Goal: Task Accomplishment & Management: Use online tool/utility

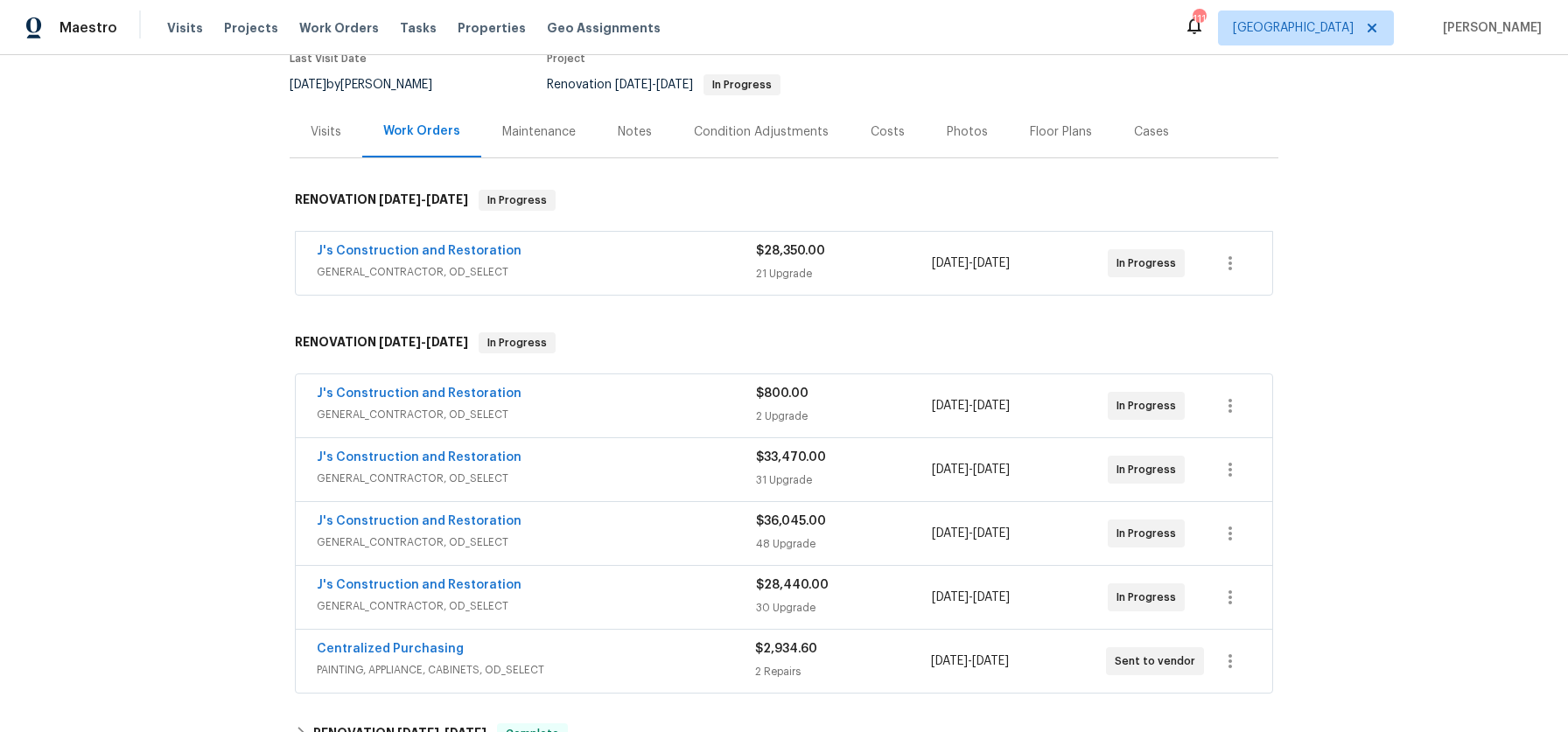
scroll to position [823, 0]
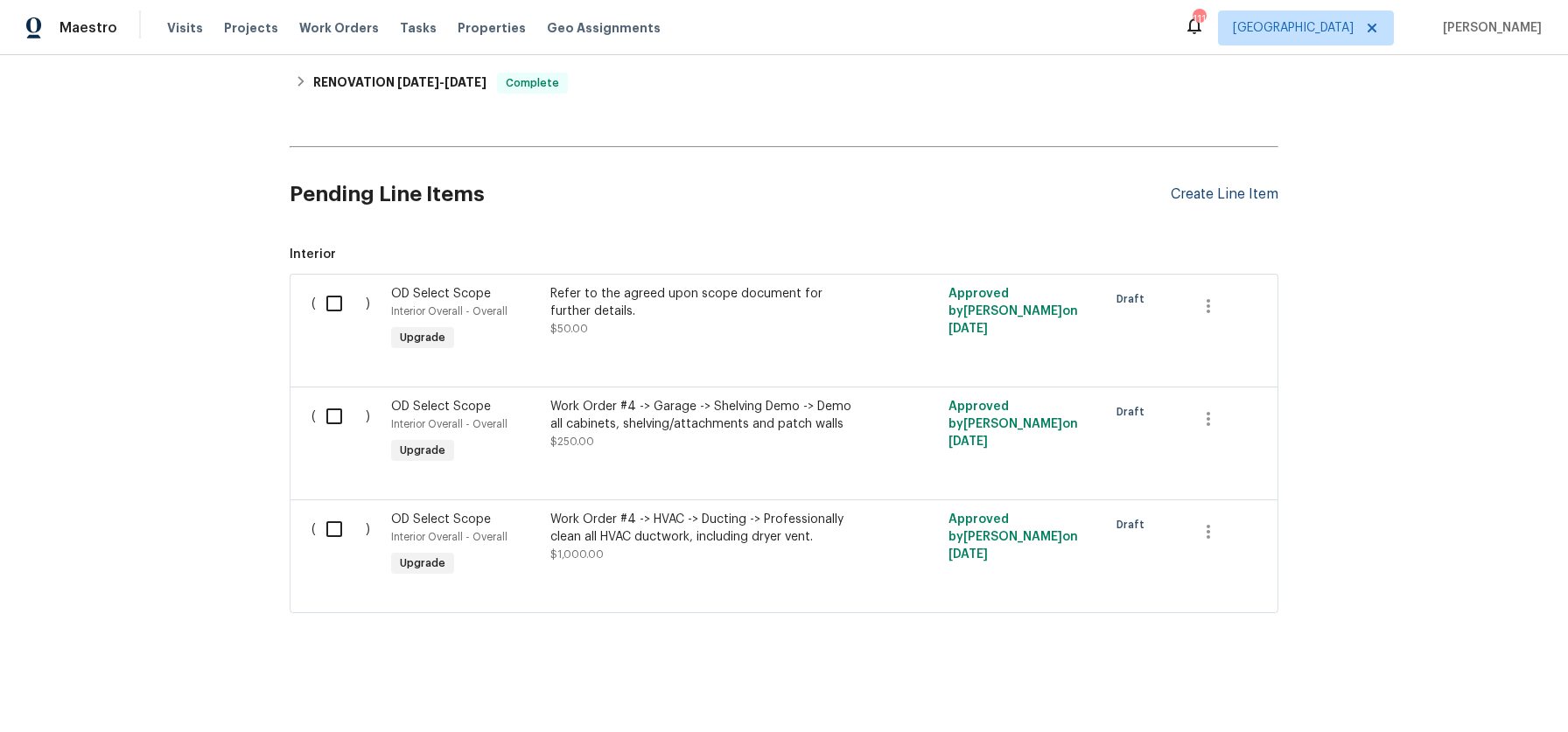
click at [1192, 187] on div "Create Line Item" at bounding box center [1225, 194] width 107 height 17
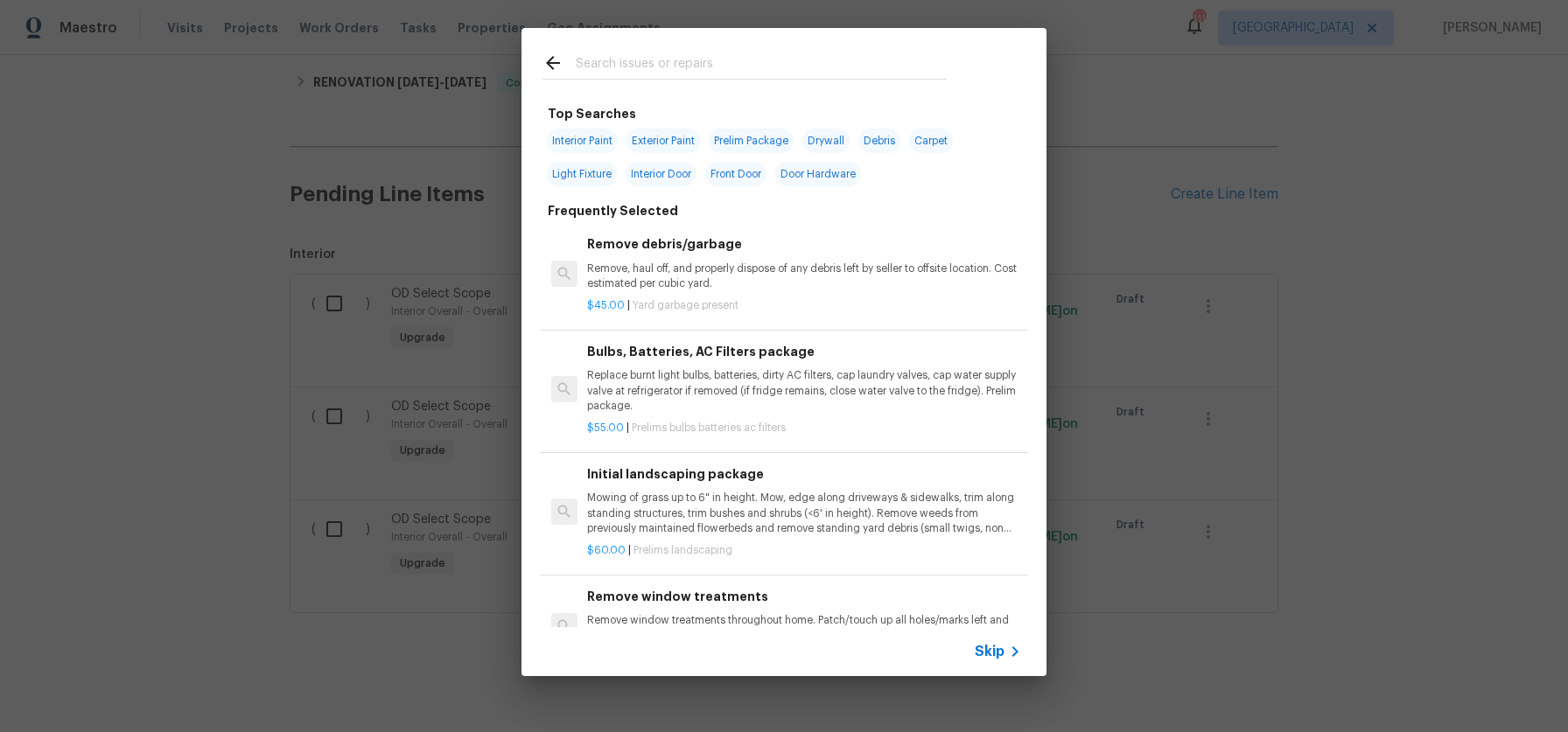
click at [683, 59] on input "text" at bounding box center [761, 66] width 371 height 26
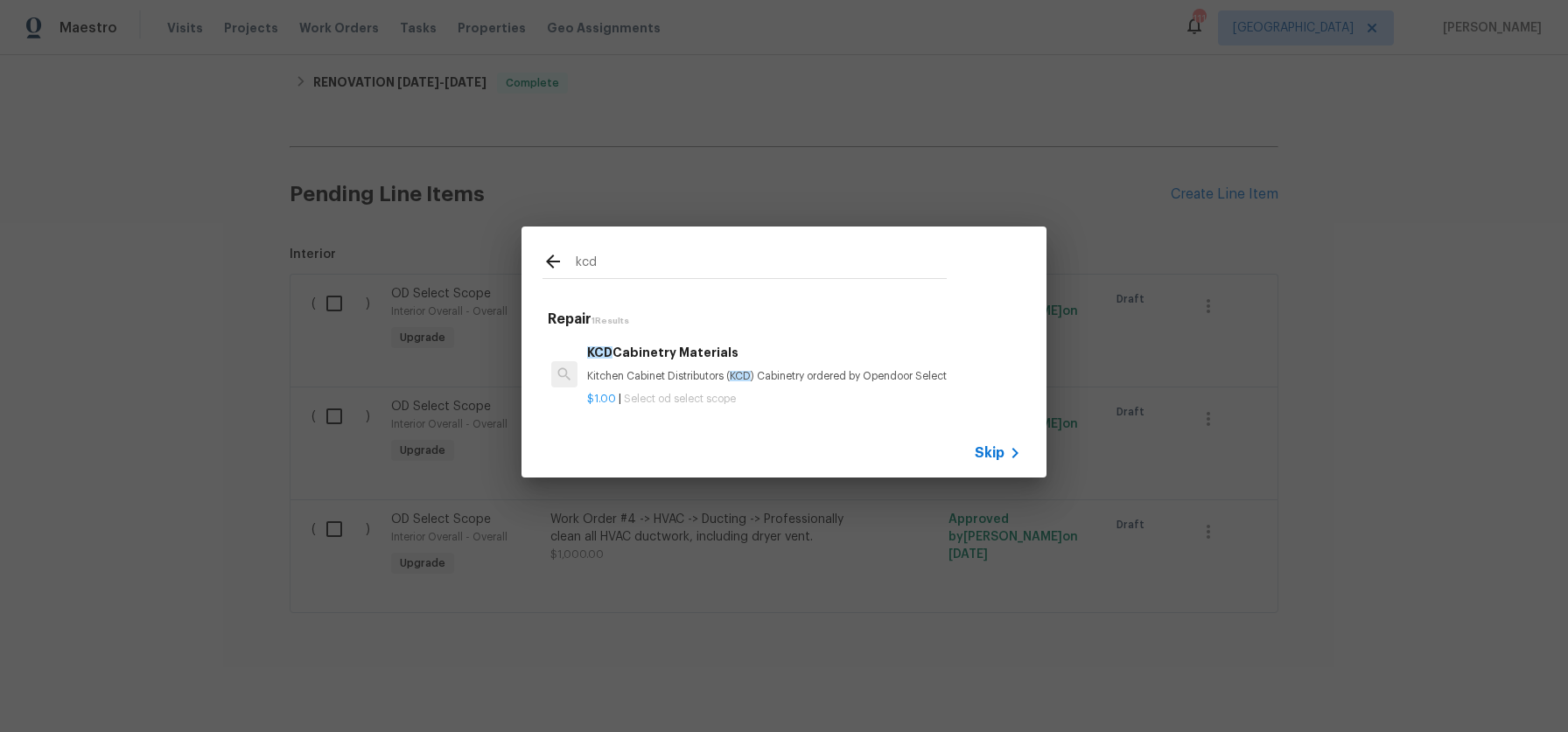
type input "kcd"
click at [652, 343] on h6 "KCD Cabinetry Materials" at bounding box center [804, 353] width 434 height 19
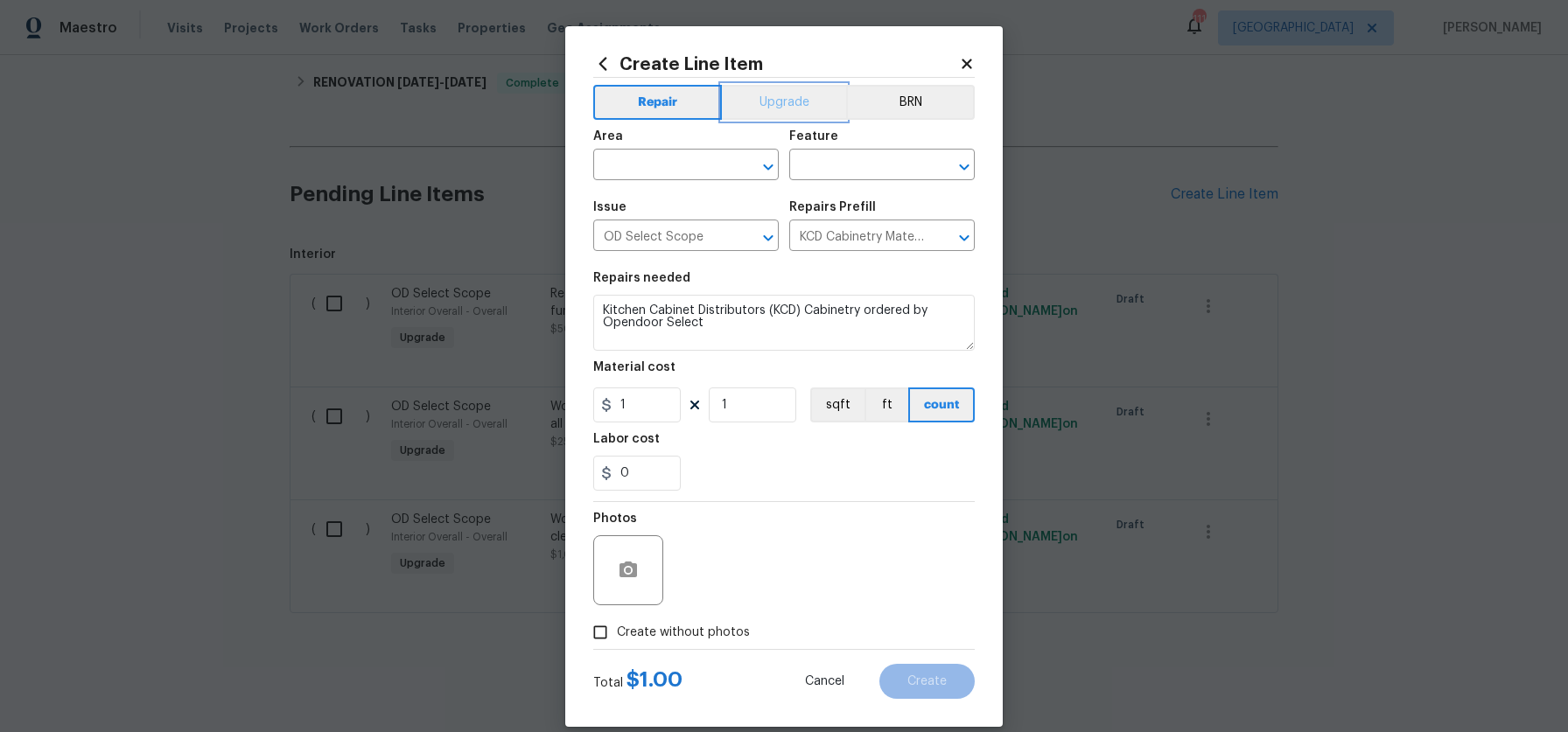
click at [769, 97] on button "Upgrade" at bounding box center [784, 102] width 125 height 35
click at [737, 163] on icon "Clear" at bounding box center [746, 167] width 18 height 18
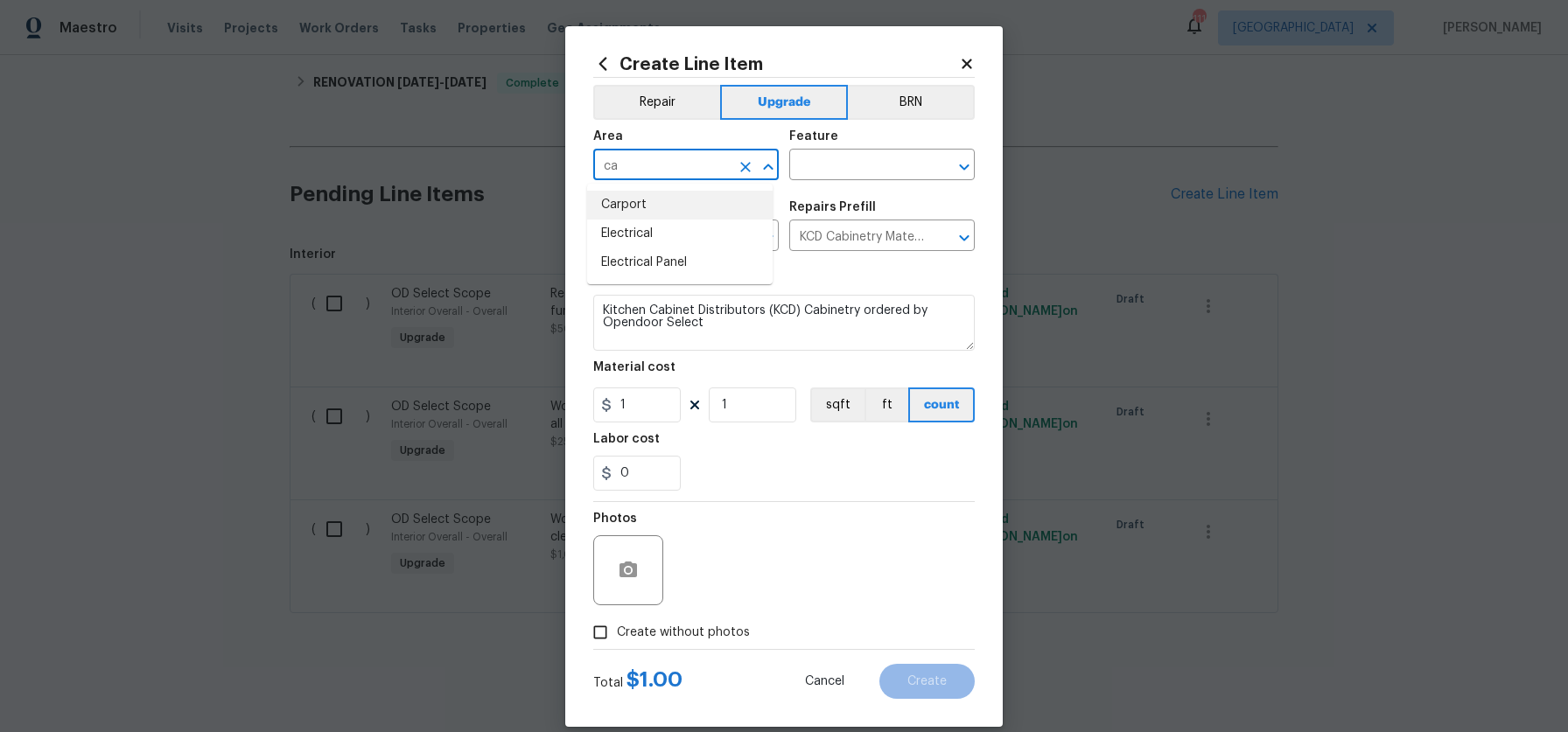
type input "c"
click at [655, 194] on li "Kitchen" at bounding box center [680, 205] width 186 height 29
type input "Kitchen"
click at [831, 171] on input "text" at bounding box center [857, 166] width 136 height 27
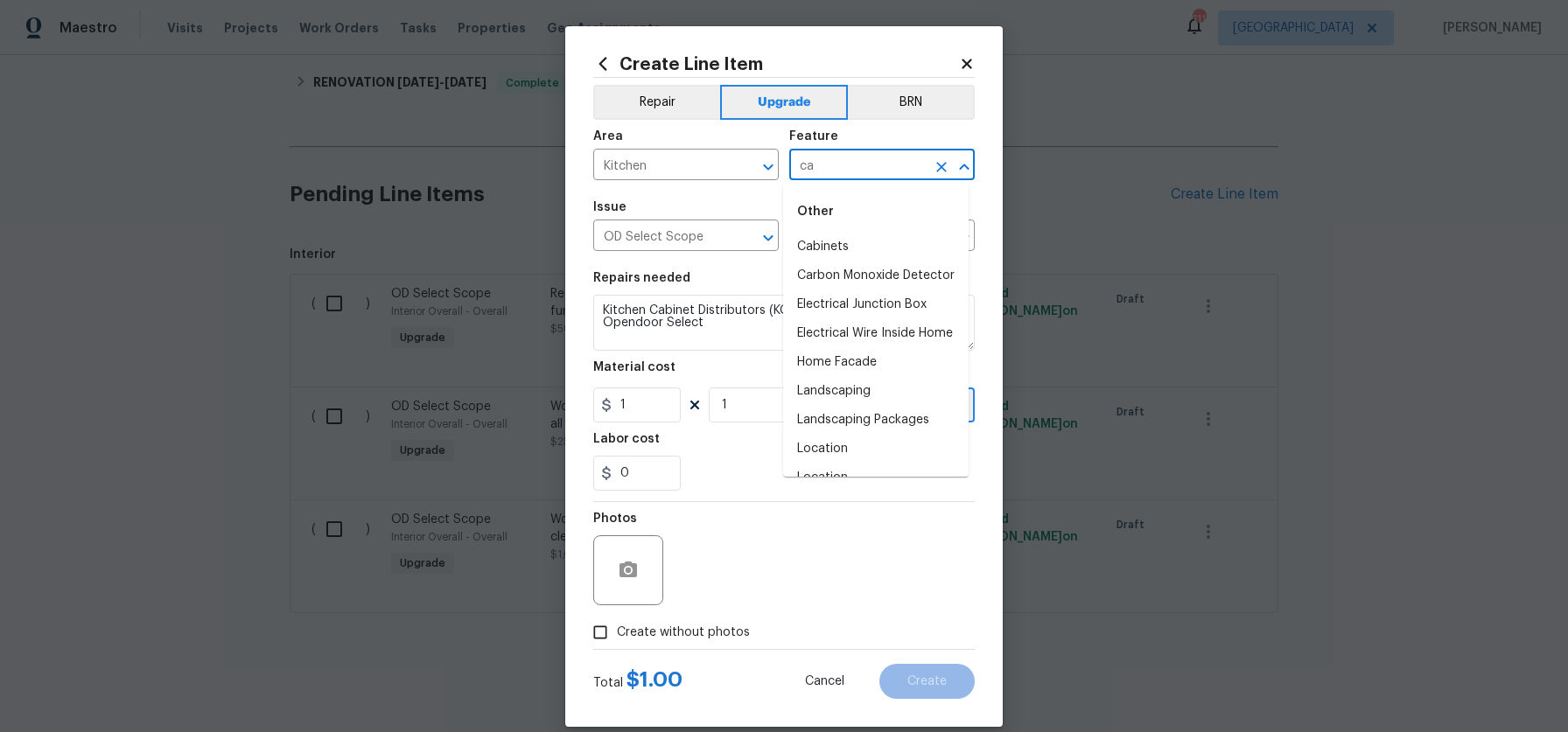
type input "ca"
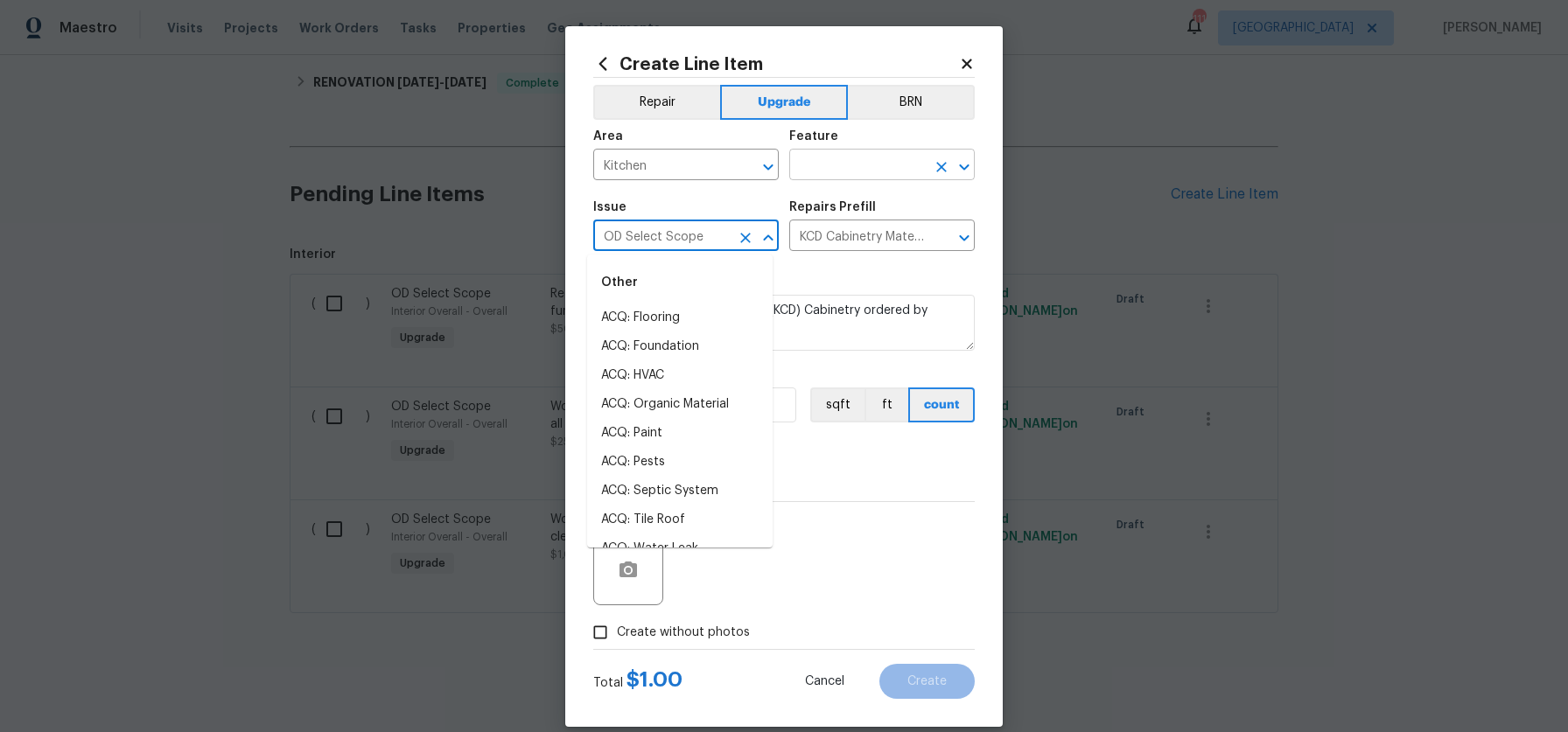
click at [827, 168] on input "text" at bounding box center [857, 166] width 136 height 27
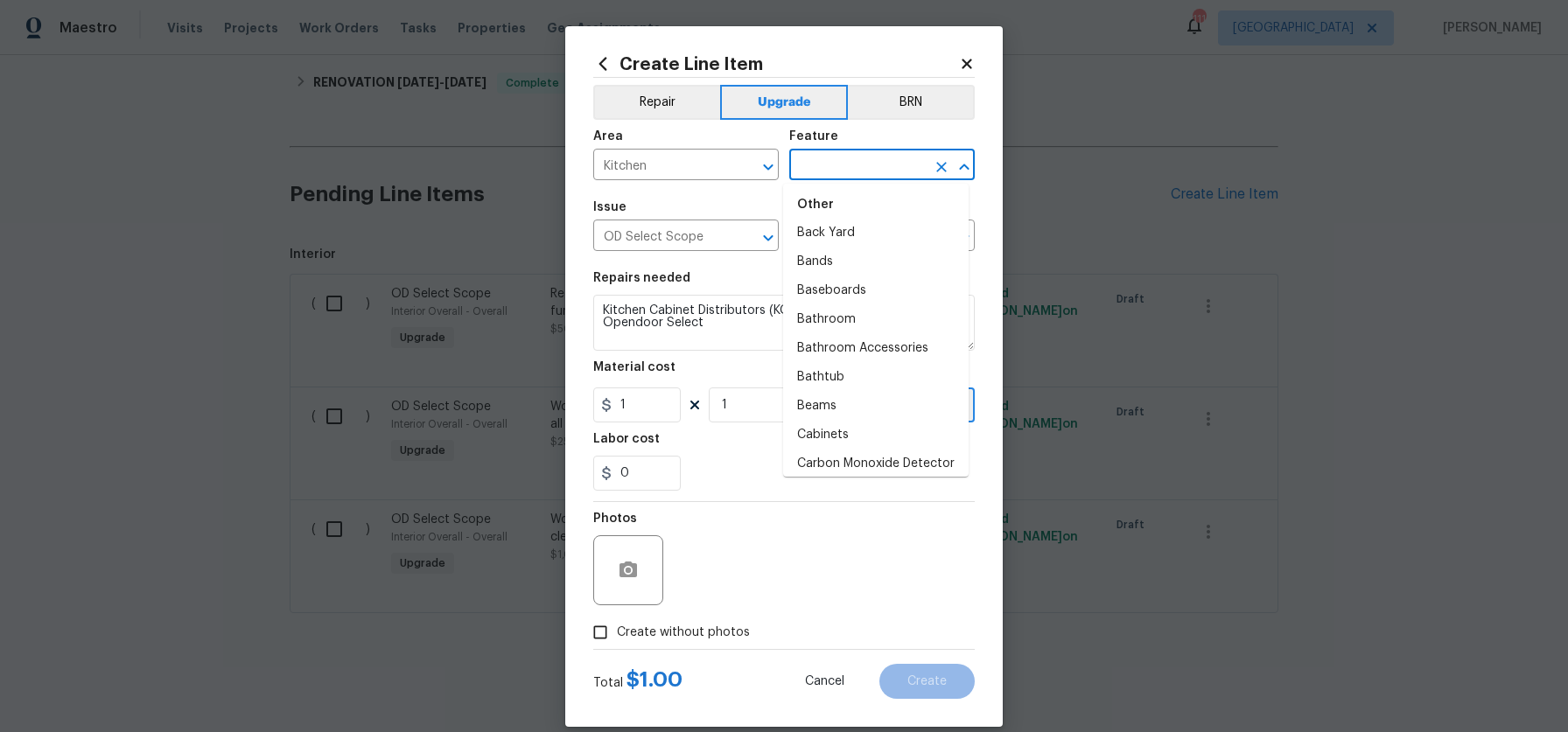
scroll to position [248, 0]
click at [866, 376] on li "Cabinets" at bounding box center [875, 373] width 186 height 29
type input "Cabinets"
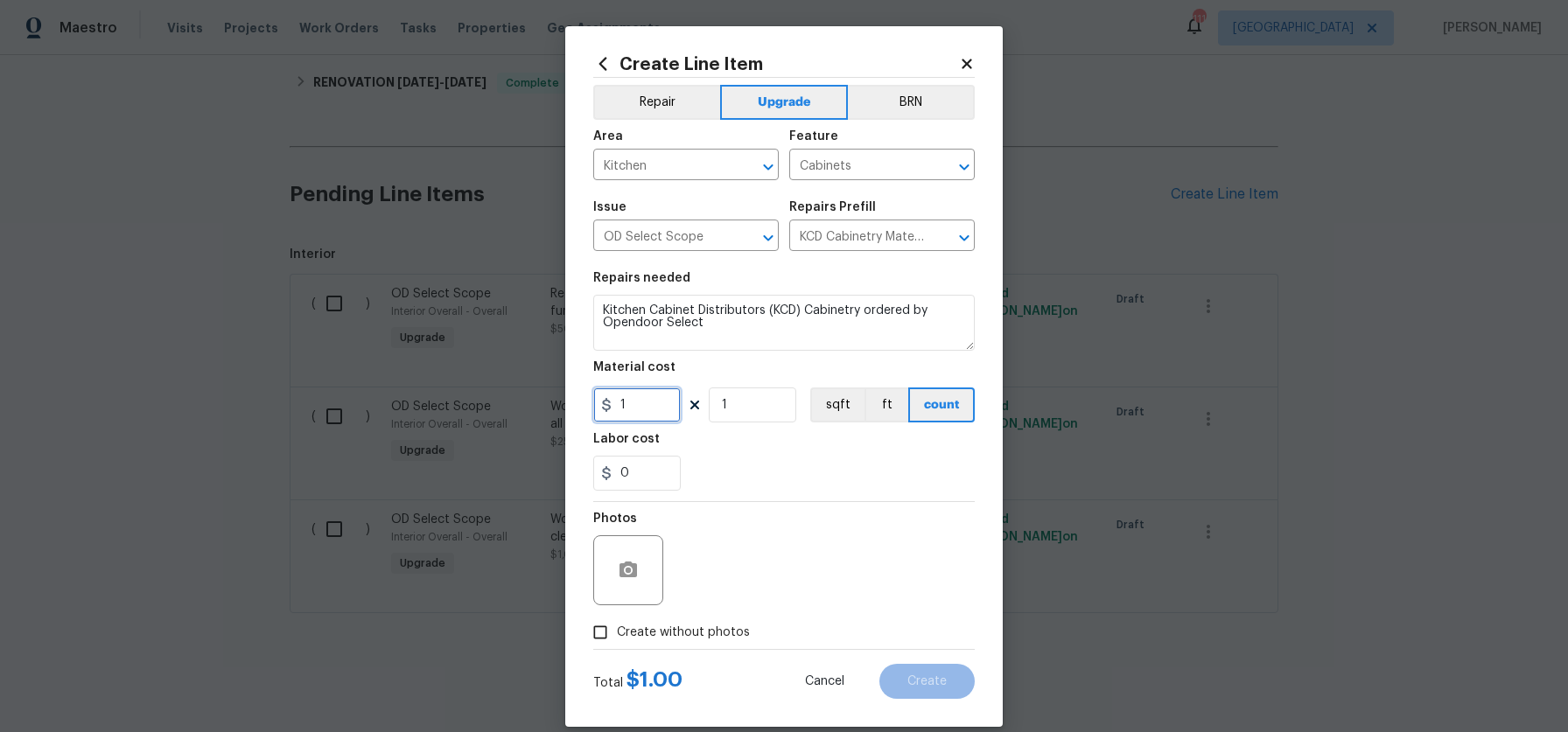
click at [648, 402] on input "1" at bounding box center [637, 405] width 87 height 35
type input "5745.78"
click at [807, 460] on div "0" at bounding box center [784, 473] width 381 height 35
click at [617, 634] on span "Create without photos" at bounding box center [683, 633] width 133 height 18
click at [615, 634] on input "Create without photos" at bounding box center [600, 633] width 33 height 33
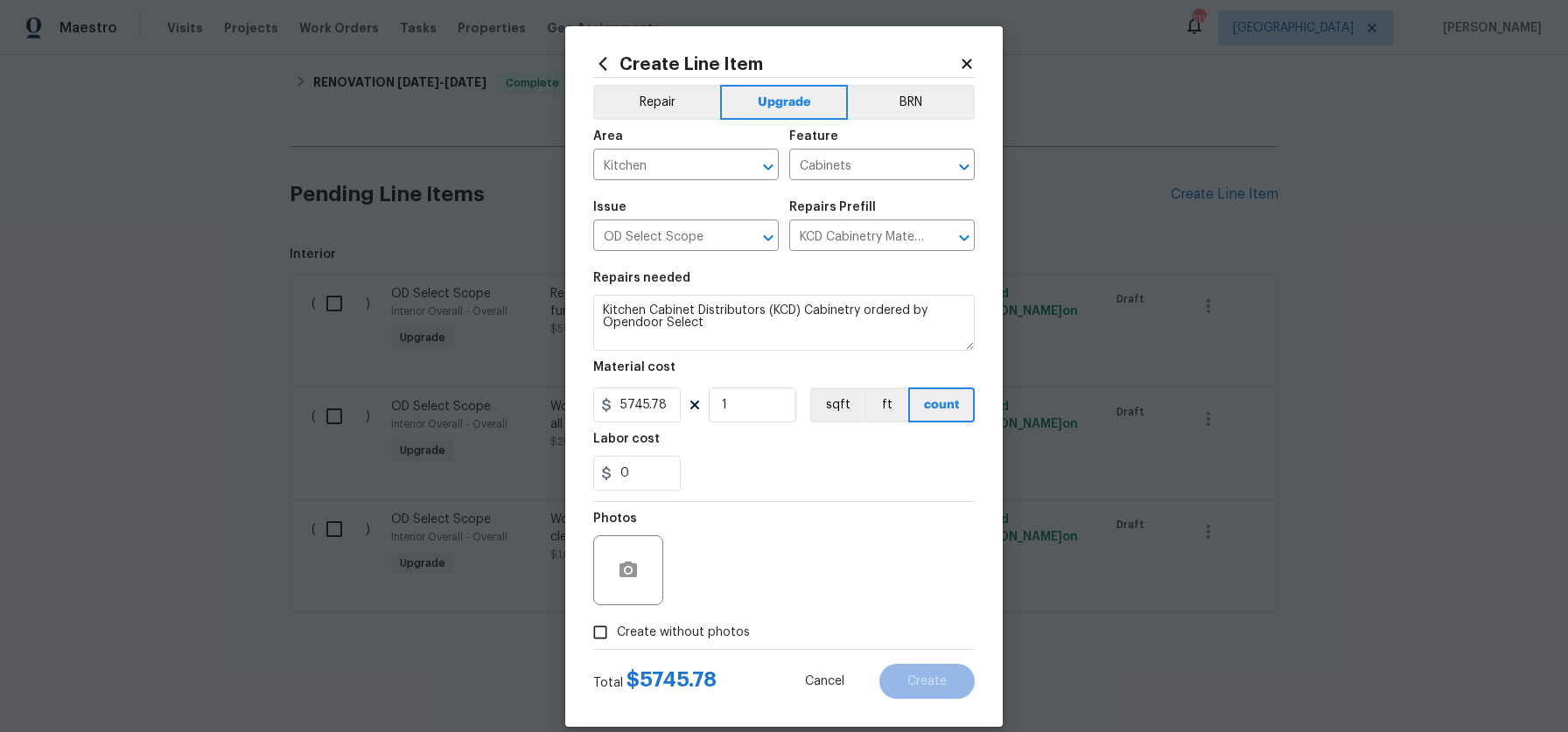
checkbox input "true"
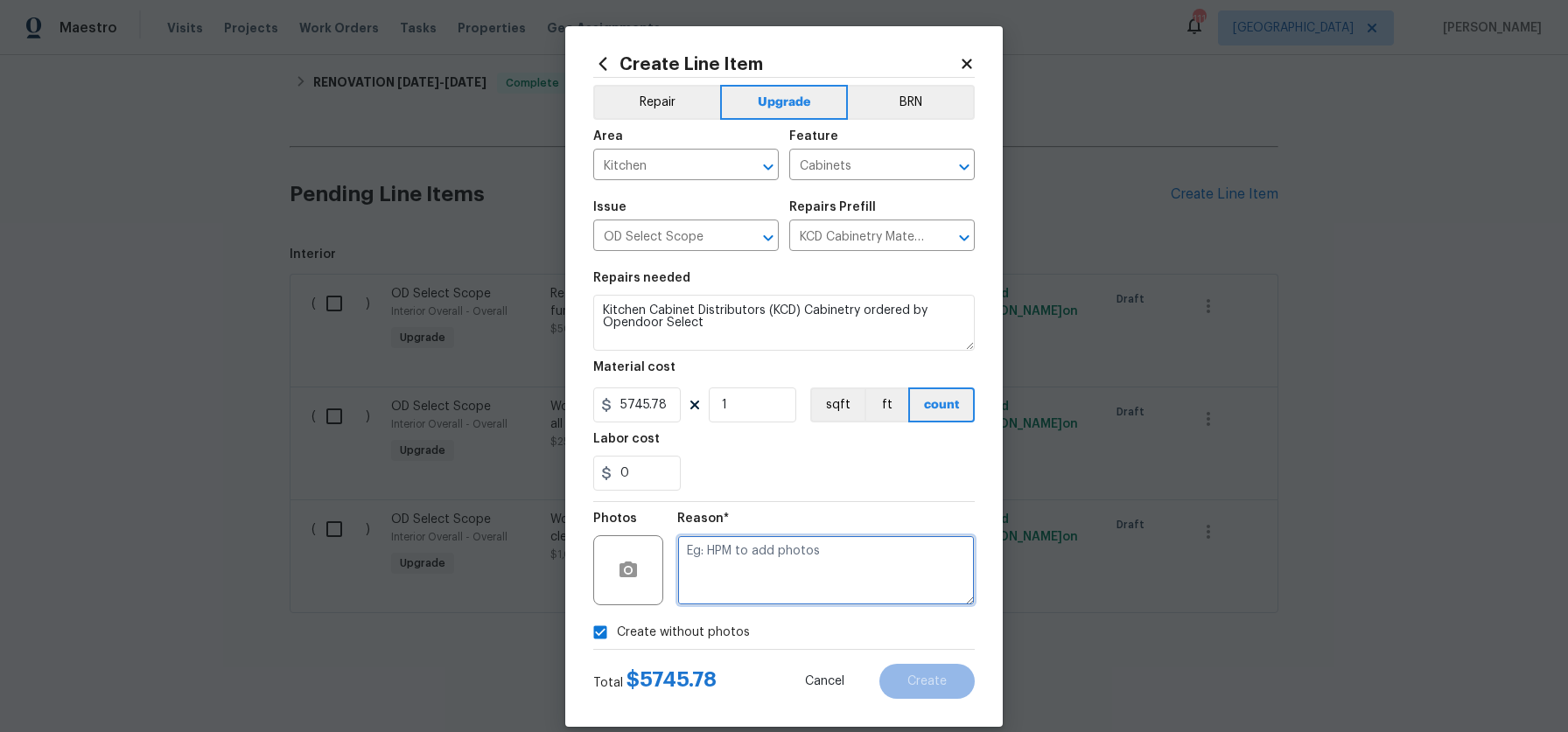
click at [770, 567] on textarea at bounding box center [826, 569] width 298 height 70
type textarea "KCD order"
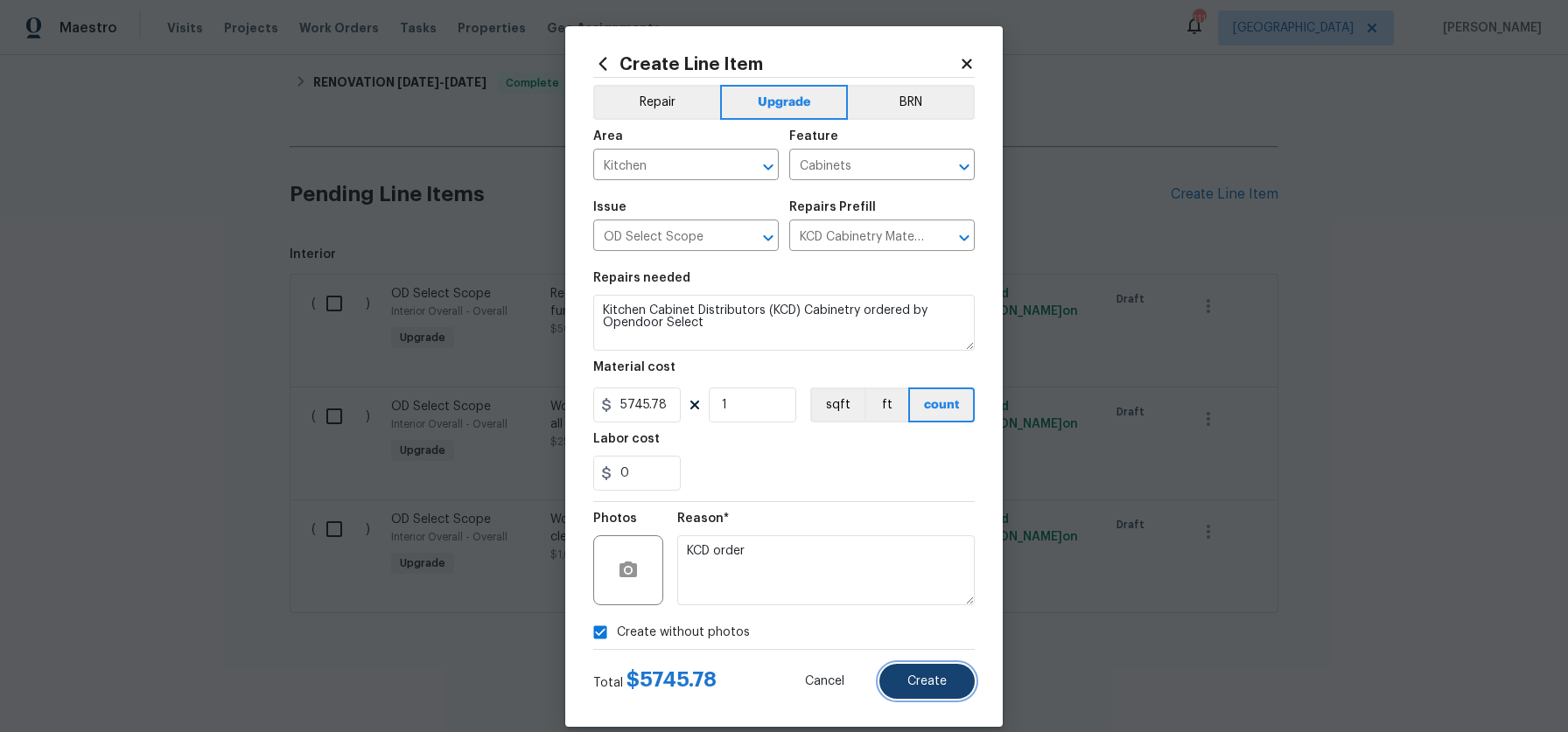
click at [908, 677] on span "Create" at bounding box center [927, 681] width 40 height 13
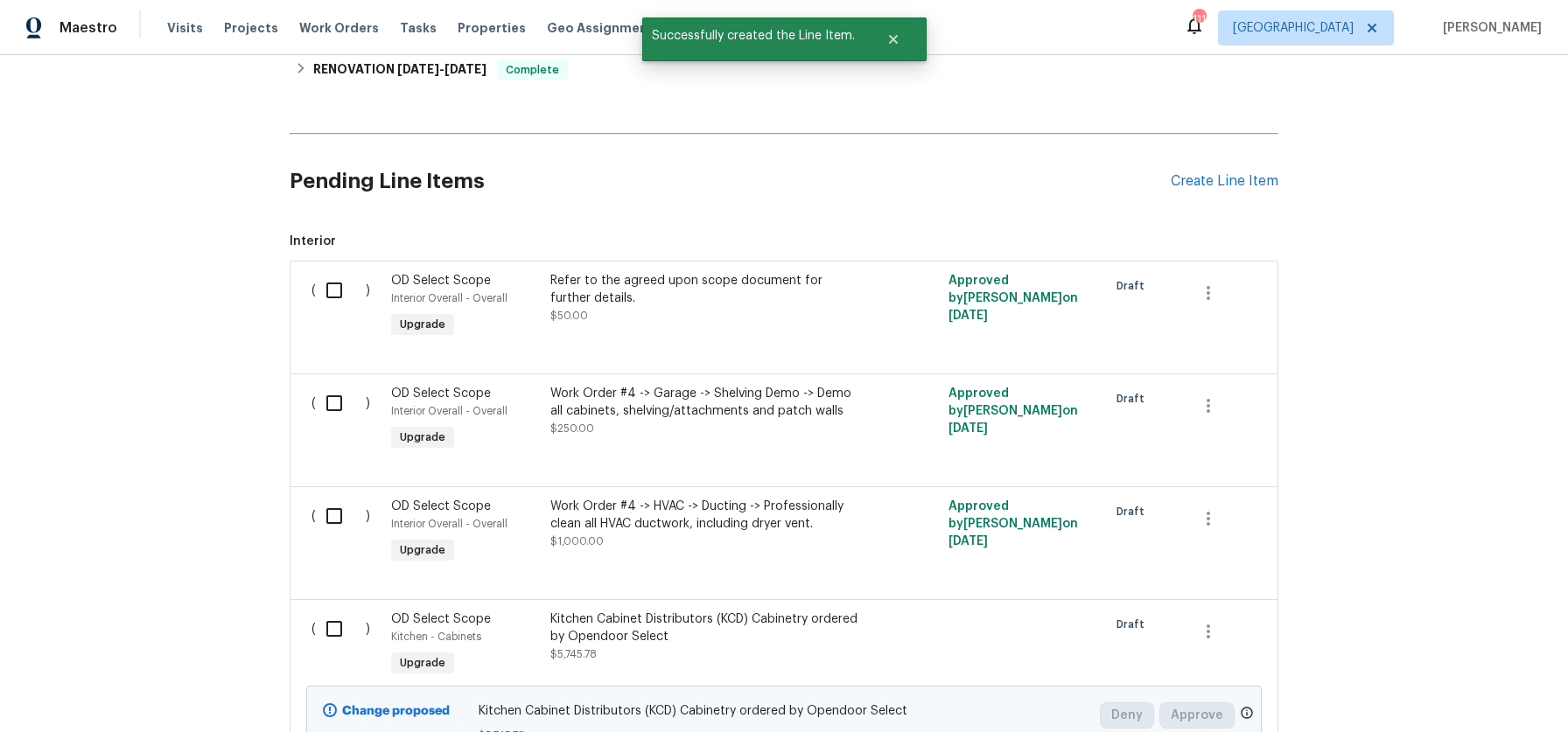
scroll to position [1000, 0]
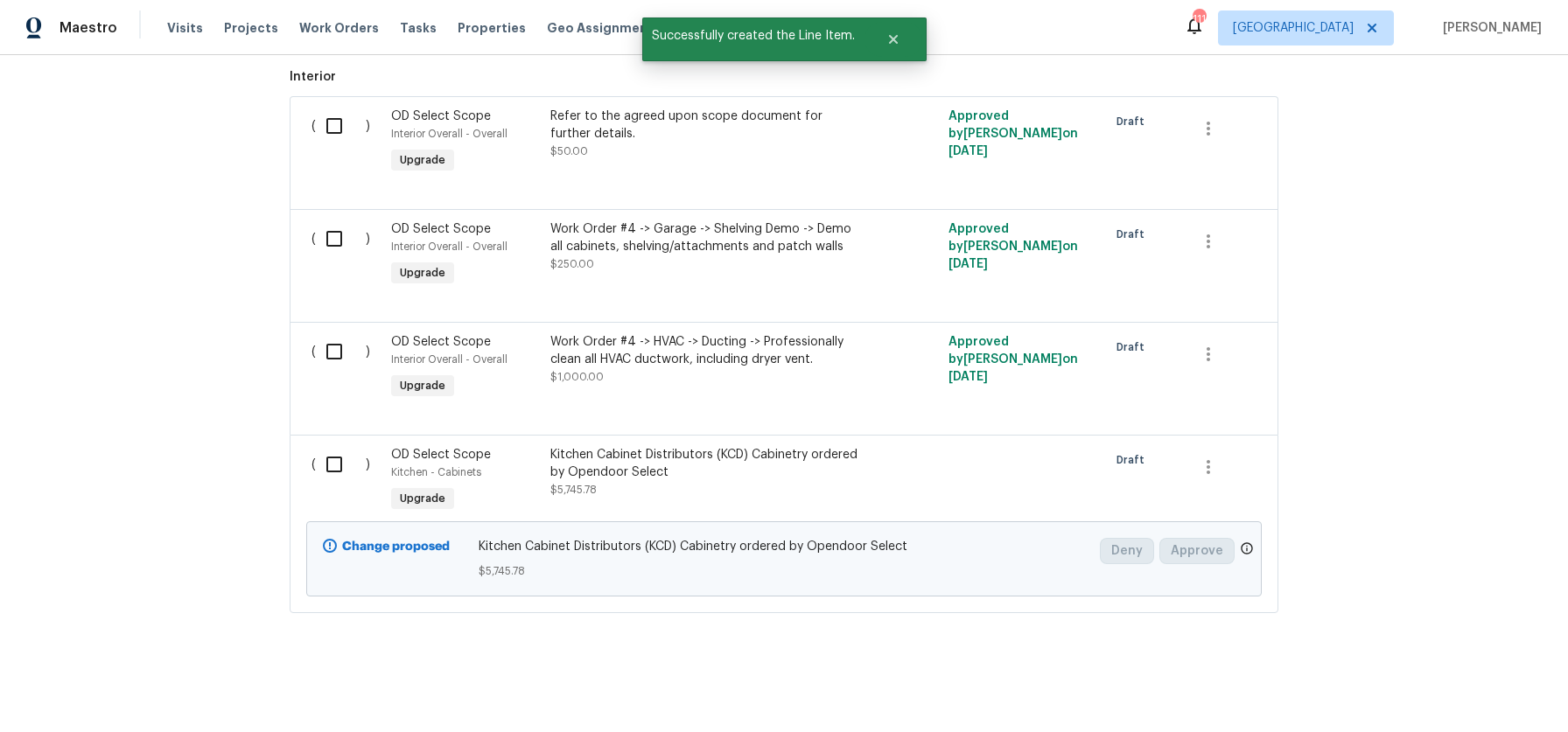
click at [332, 465] on input "checkbox" at bounding box center [341, 465] width 50 height 37
checkbox input "true"
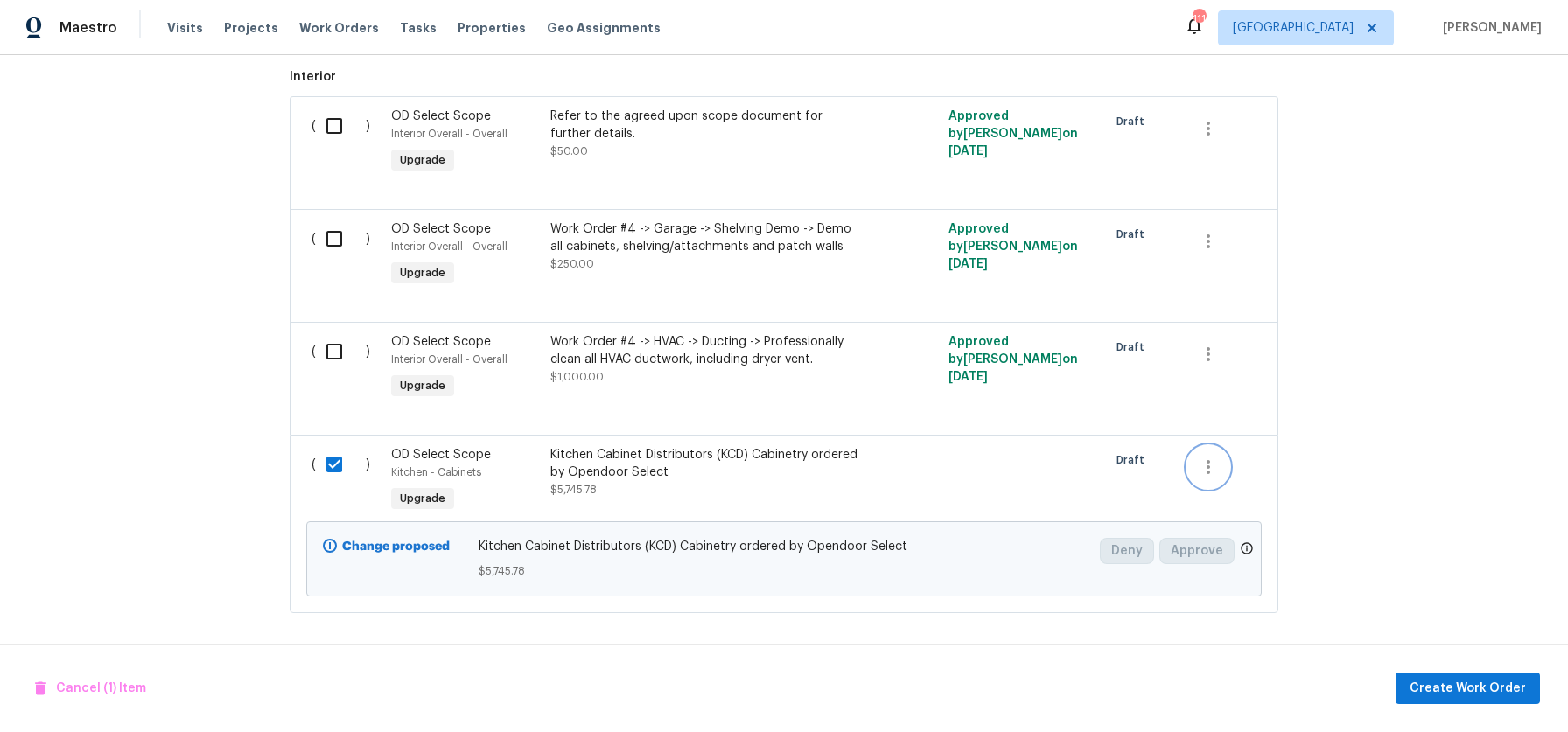
click at [1197, 462] on icon "button" at bounding box center [1208, 467] width 21 height 21
click at [1107, 480] on div at bounding box center [784, 366] width 1568 height 732
click at [1442, 685] on span "Create Work Order" at bounding box center [1468, 688] width 116 height 22
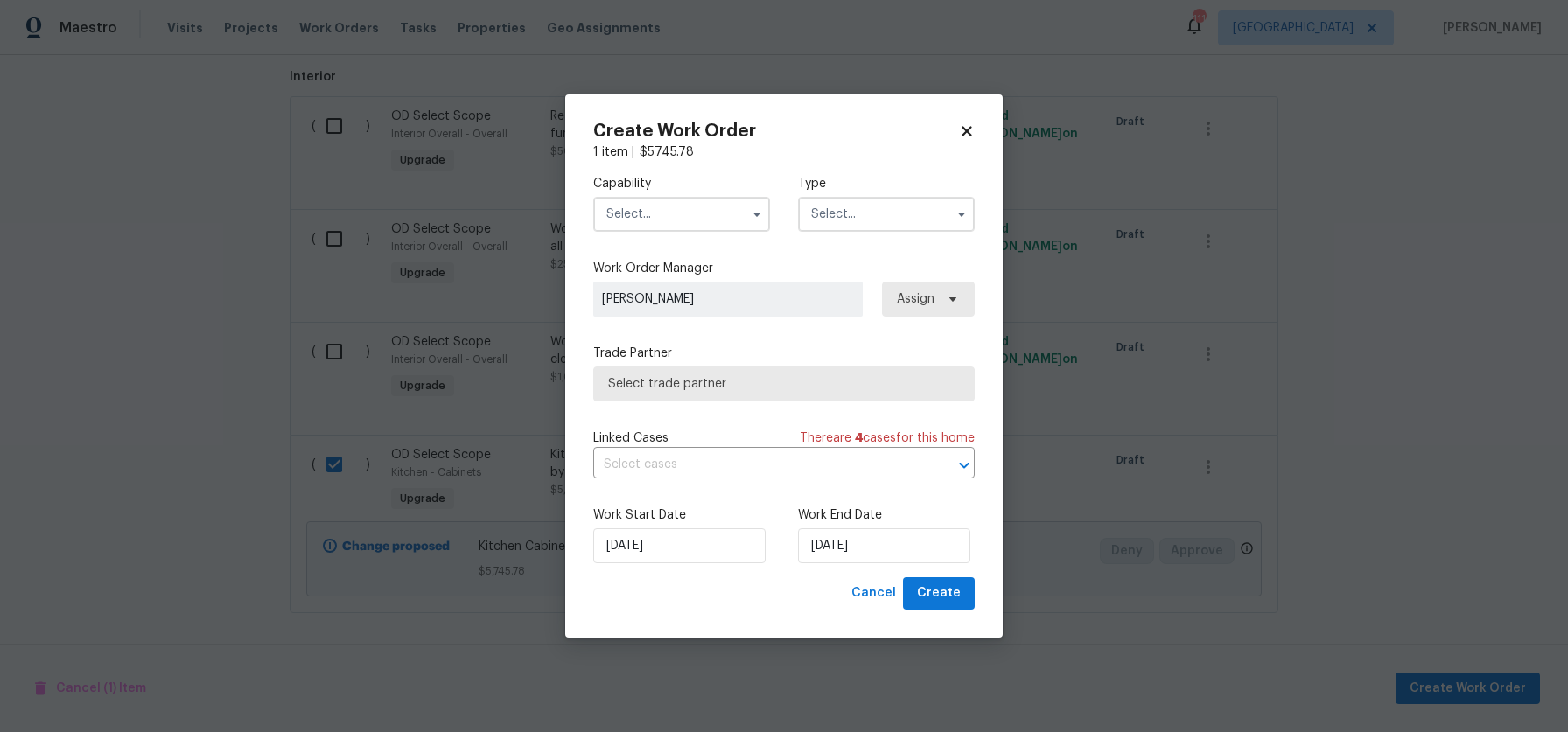
click at [902, 300] on span "Assign" at bounding box center [916, 299] width 38 height 18
click at [669, 198] on input "text" at bounding box center [681, 215] width 177 height 35
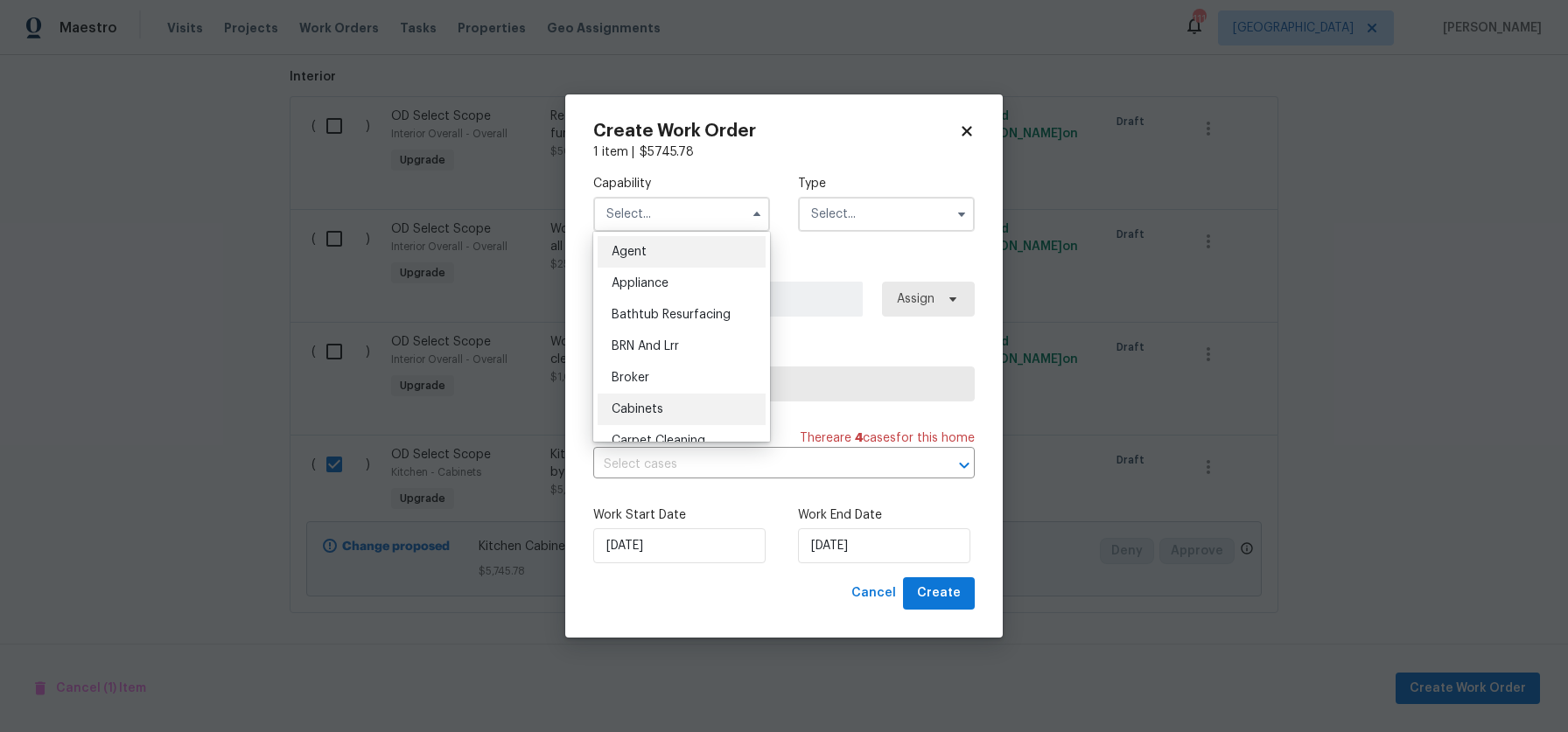
click at [686, 393] on div "Cabinets" at bounding box center [681, 409] width 168 height 32
type input "Cabinets"
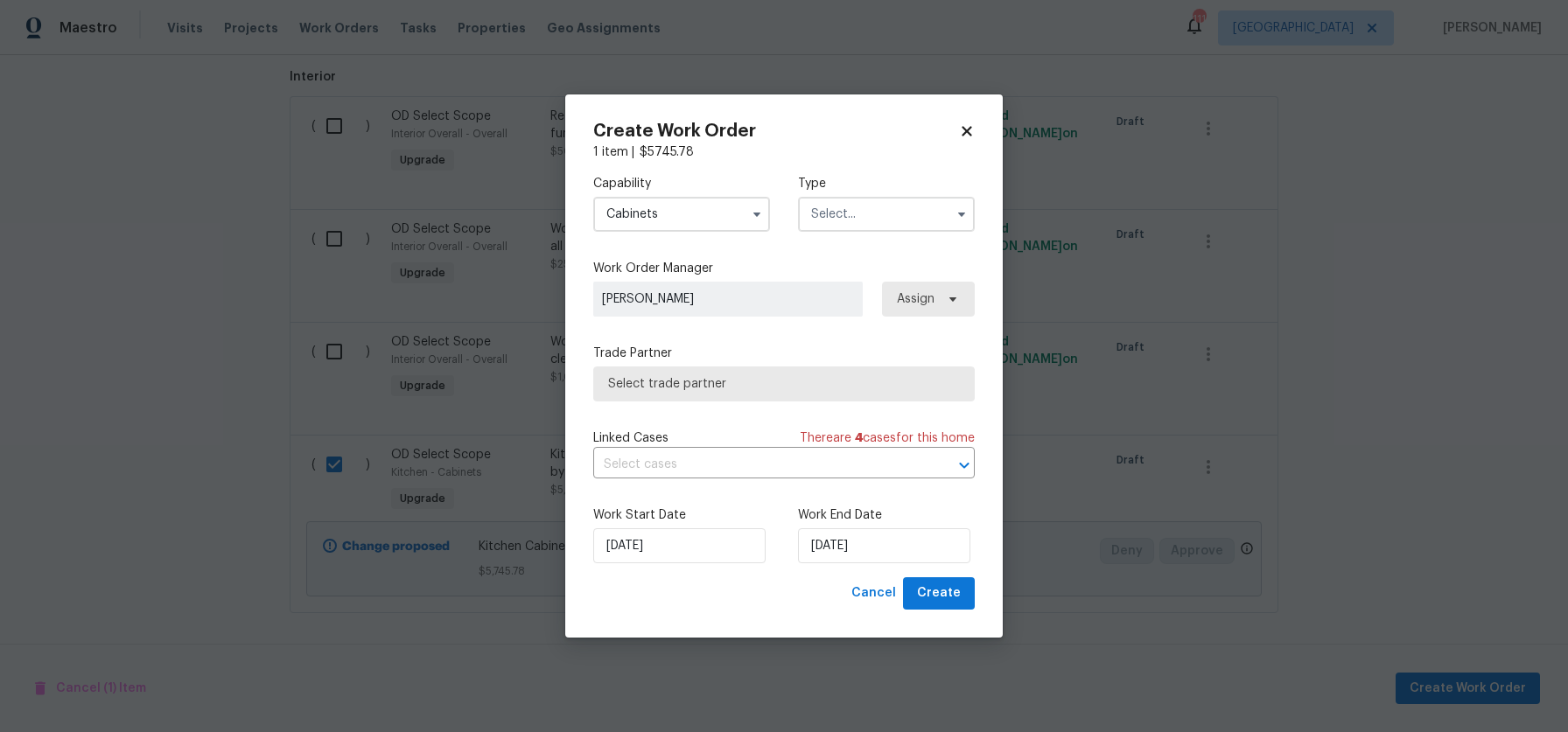
click at [848, 211] on input "text" at bounding box center [886, 215] width 177 height 35
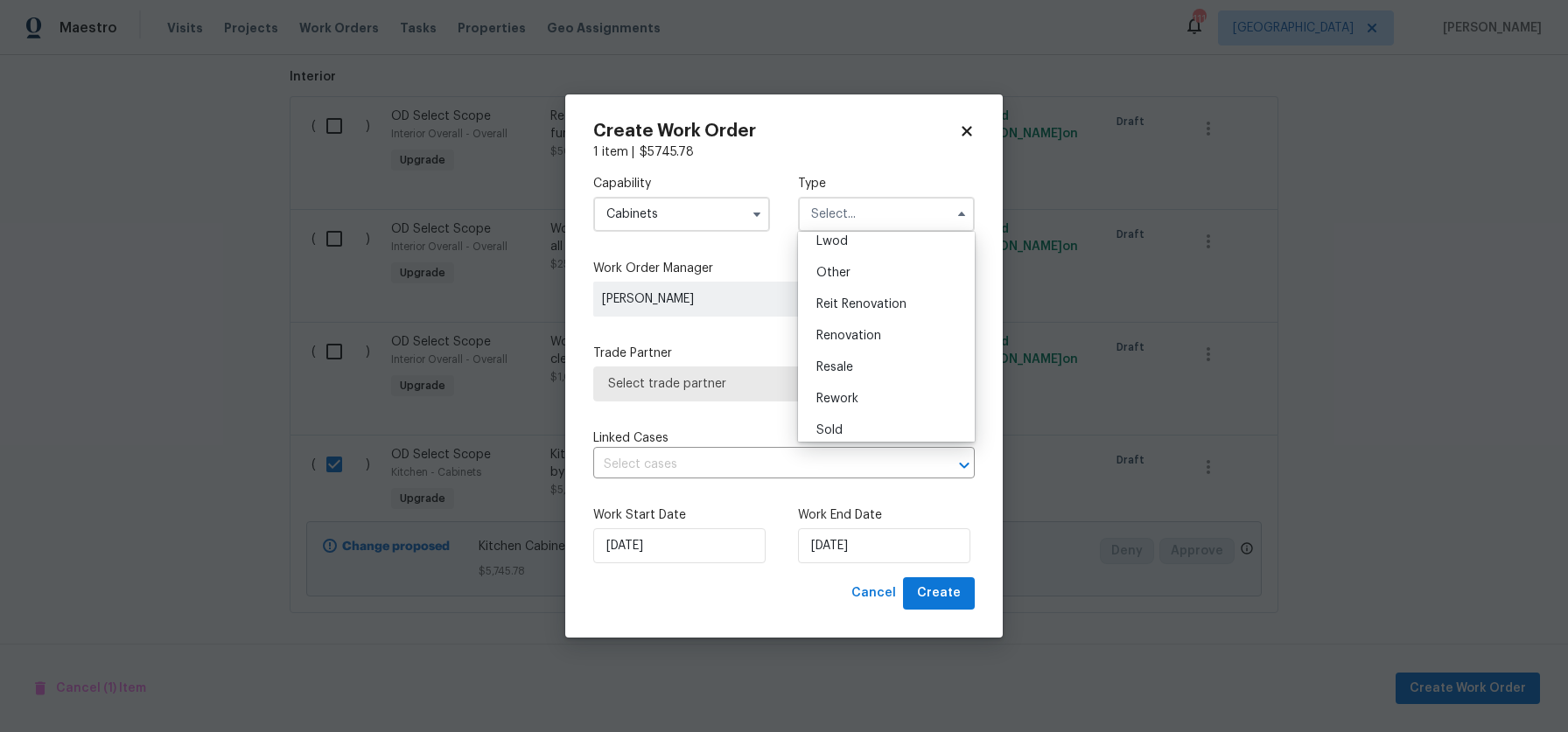
scroll to position [209, 0]
click at [887, 327] on div "Renovation" at bounding box center [886, 327] width 168 height 32
type input "Renovation"
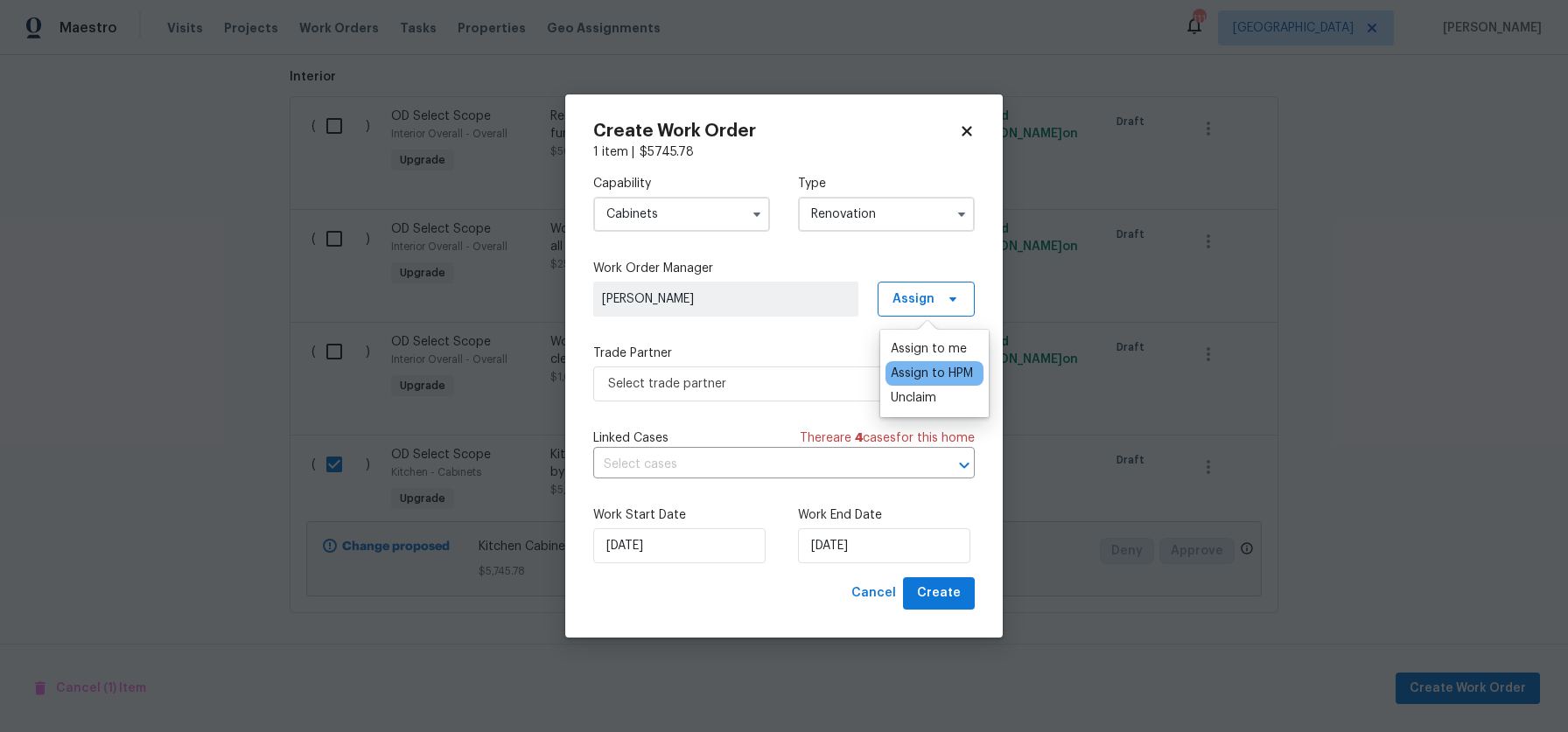
click at [953, 373] on div "Assign to HPM" at bounding box center [931, 373] width 82 height 18
click at [943, 299] on span at bounding box center [950, 299] width 19 height 14
click at [936, 293] on span "Assign" at bounding box center [926, 299] width 97 height 35
click at [941, 340] on div "Assign to HPM" at bounding box center [931, 349] width 82 height 18
click at [938, 362] on div "Assign to me" at bounding box center [934, 373] width 98 height 25
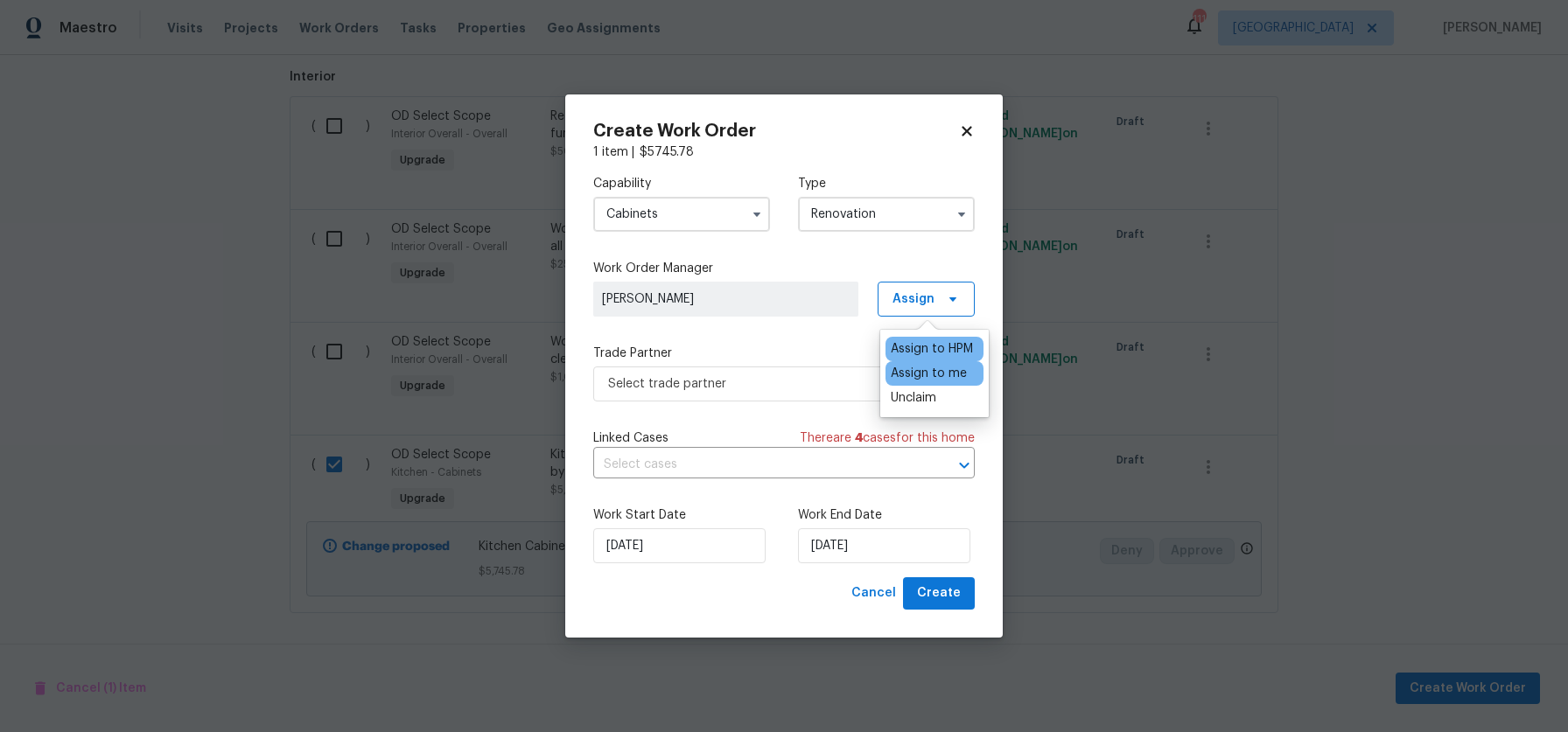
click at [933, 373] on div "Assign to me" at bounding box center [929, 373] width 76 height 18
click at [751, 345] on label "Trade Partner" at bounding box center [784, 354] width 381 height 18
drag, startPoint x: 678, startPoint y: 410, endPoint x: 684, endPoint y: 384, distance: 26.7
click at [679, 409] on div "Capability Cabinets Type Renovation Work Order Manager [PERSON_NAME] Assign Tra…" at bounding box center [784, 369] width 381 height 416
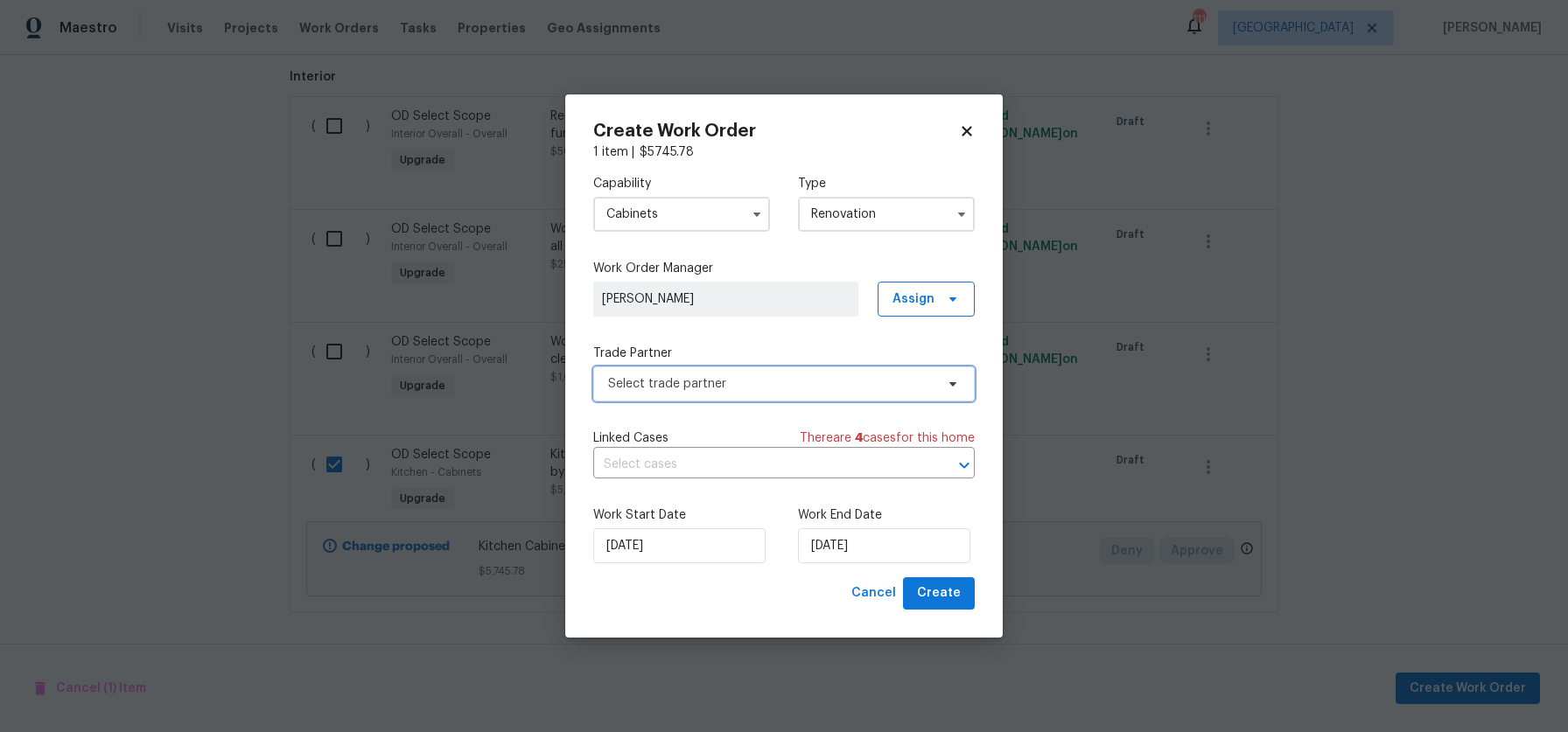
click at [684, 384] on span "Select trade partner" at bounding box center [771, 384] width 327 height 18
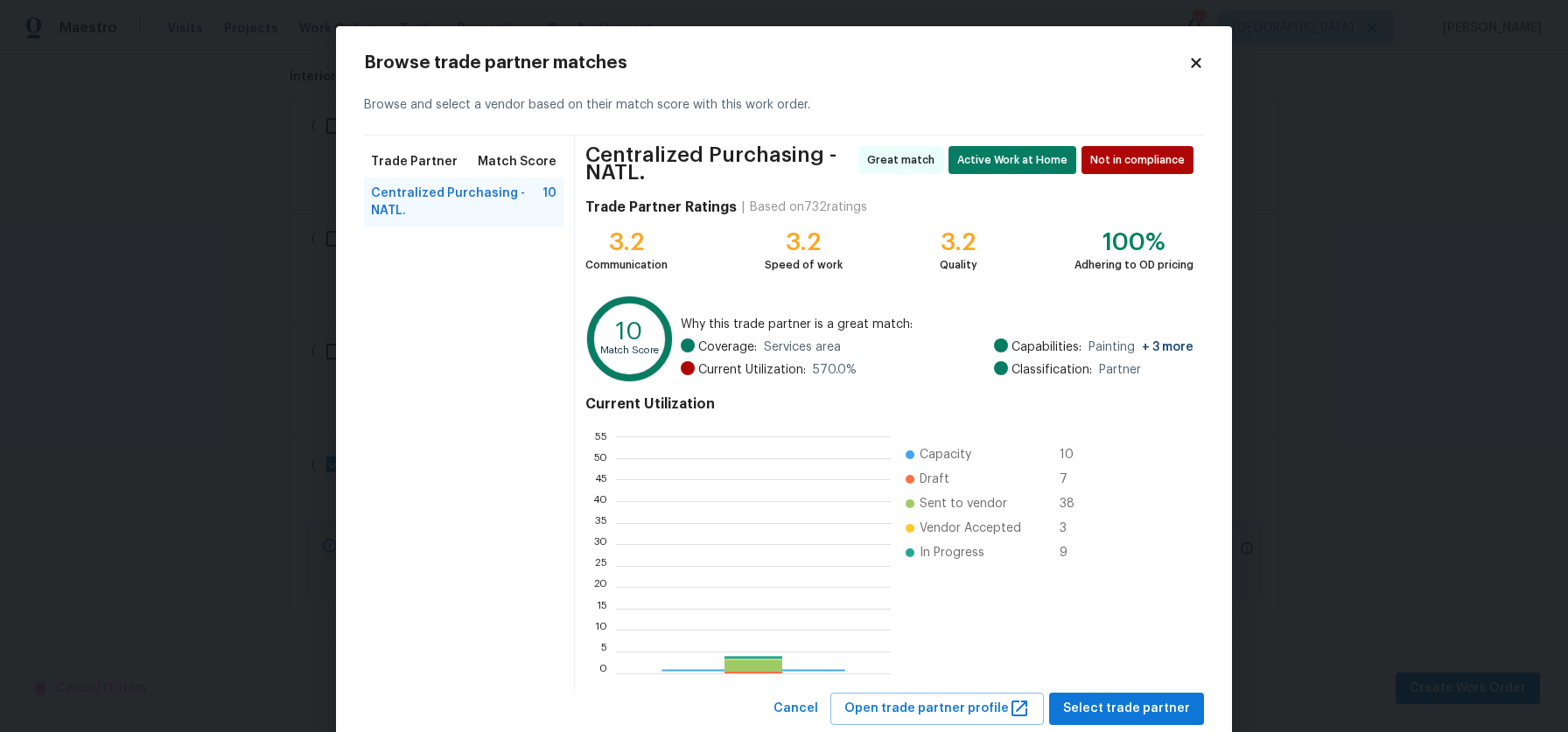
scroll to position [231, 262]
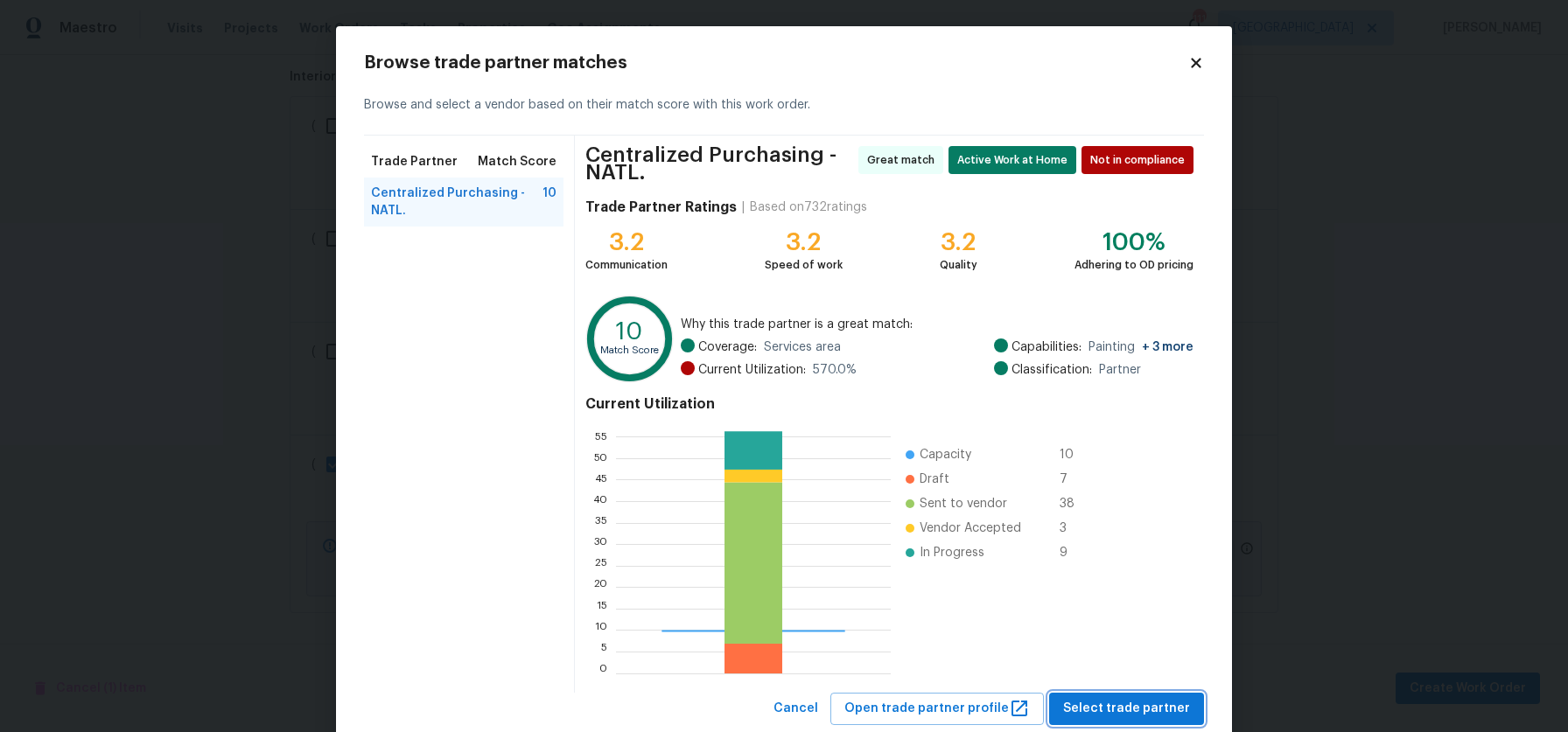
click at [1098, 706] on span "Select trade partner" at bounding box center [1126, 708] width 127 height 22
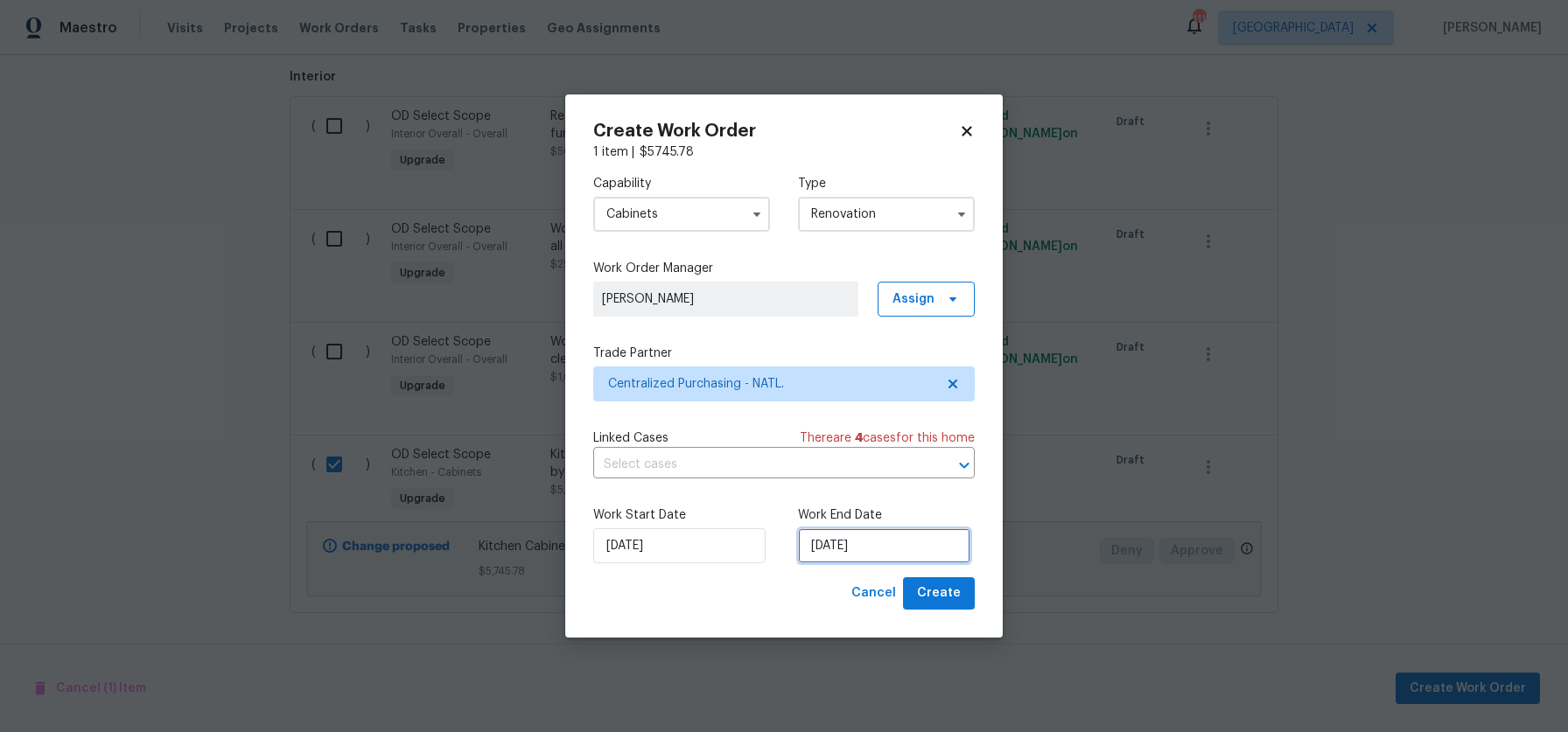
click at [854, 541] on input "[DATE]" at bounding box center [884, 545] width 173 height 35
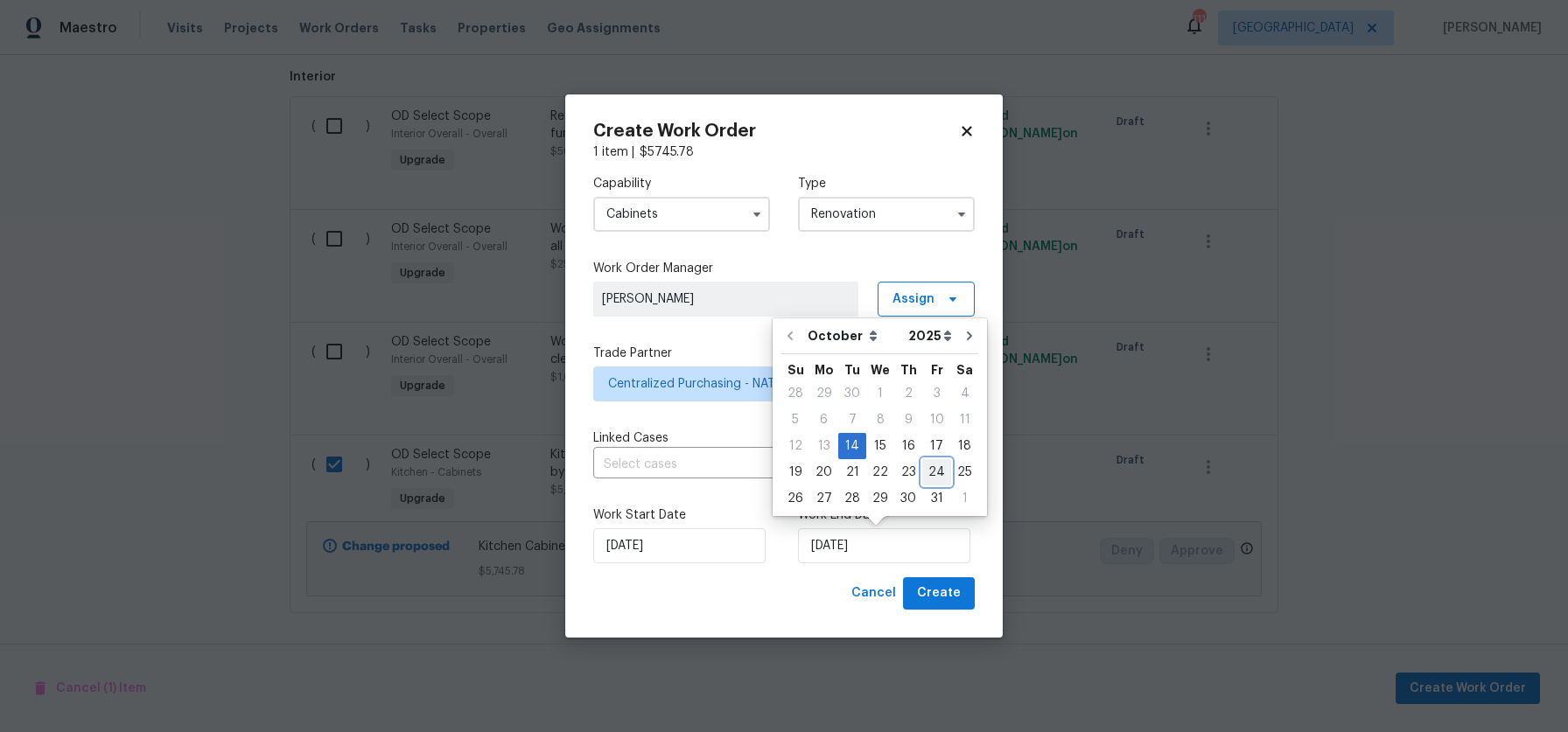
click at [935, 475] on div "24" at bounding box center [936, 472] width 29 height 25
type input "[DATE]"
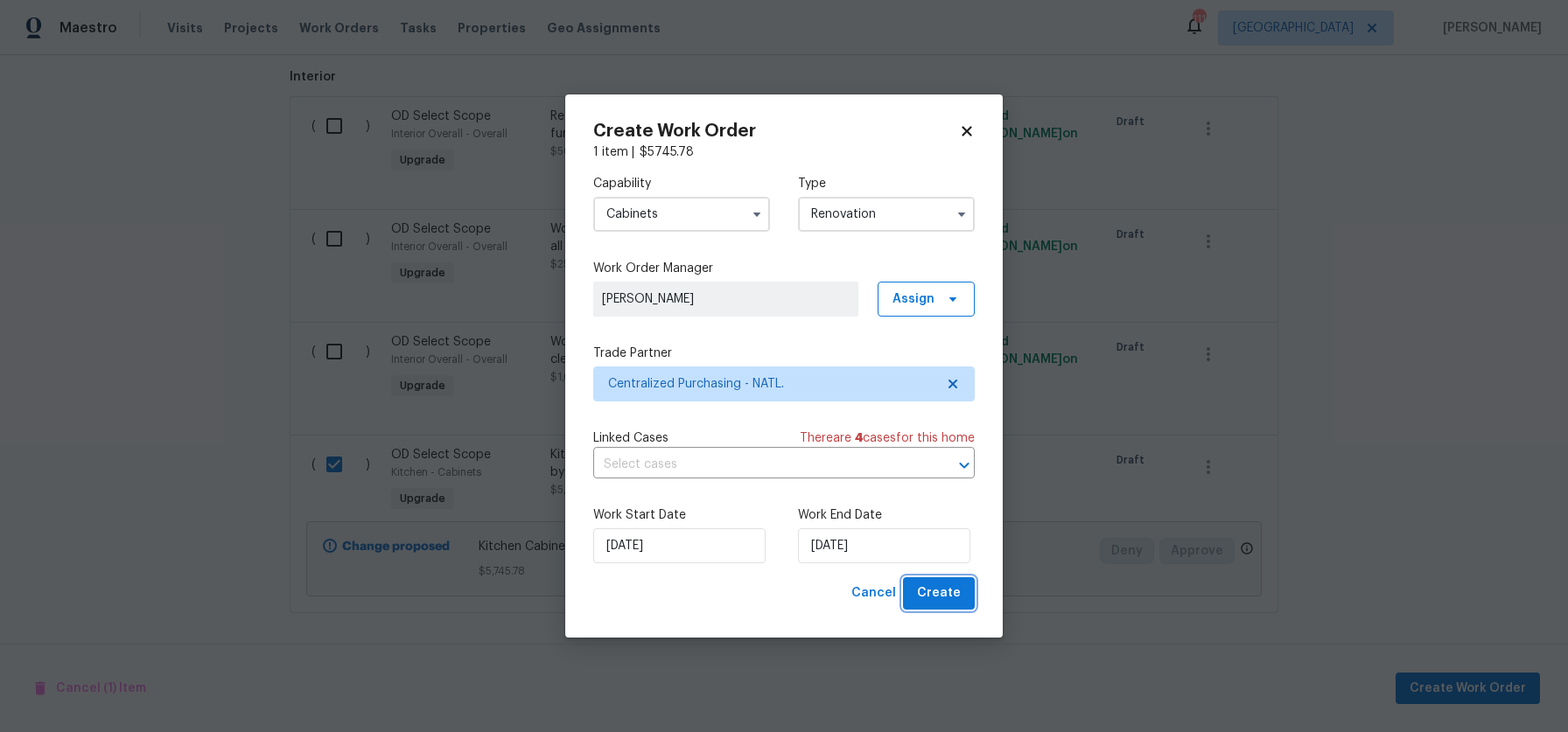
click at [928, 594] on span "Create" at bounding box center [939, 593] width 44 height 22
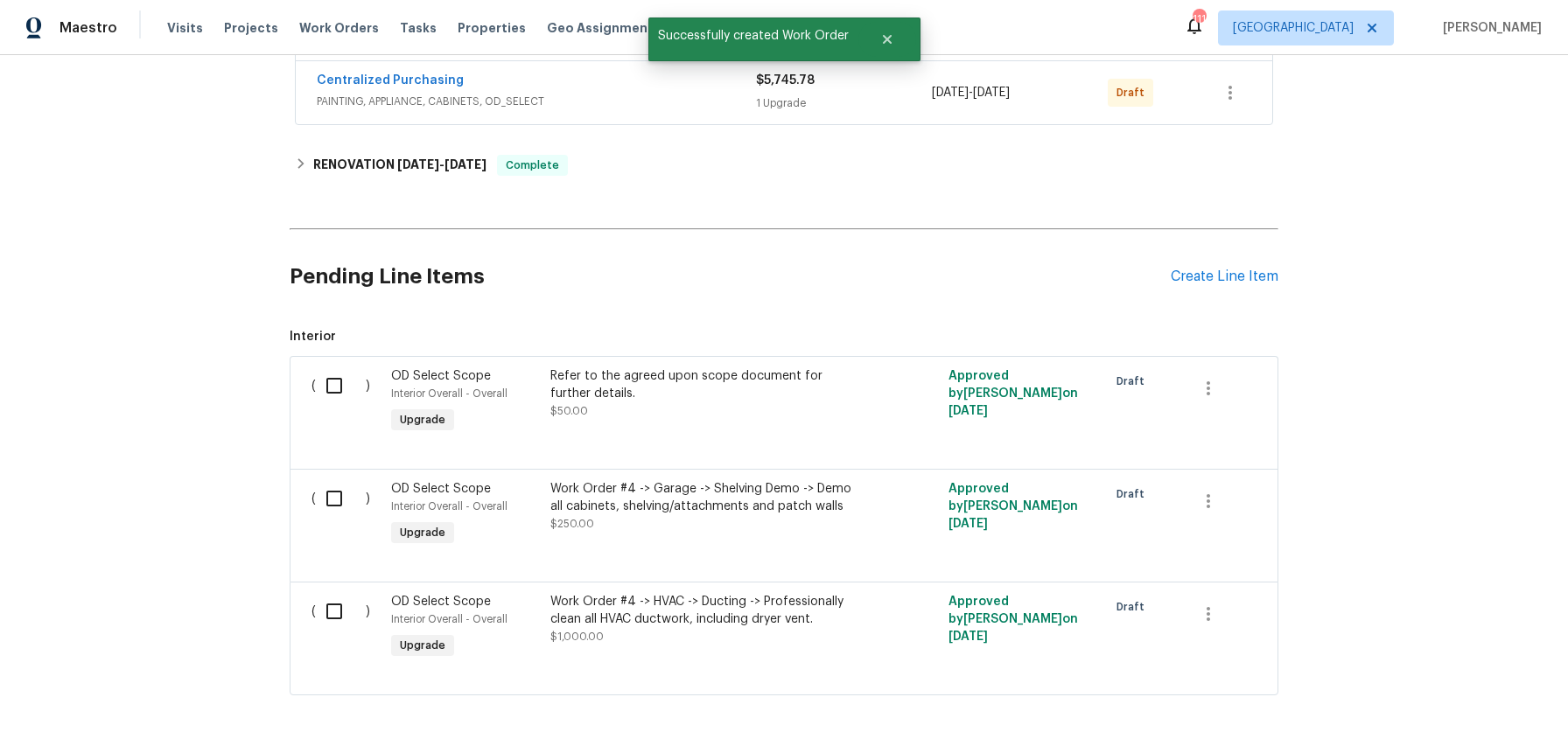
scroll to position [584, 0]
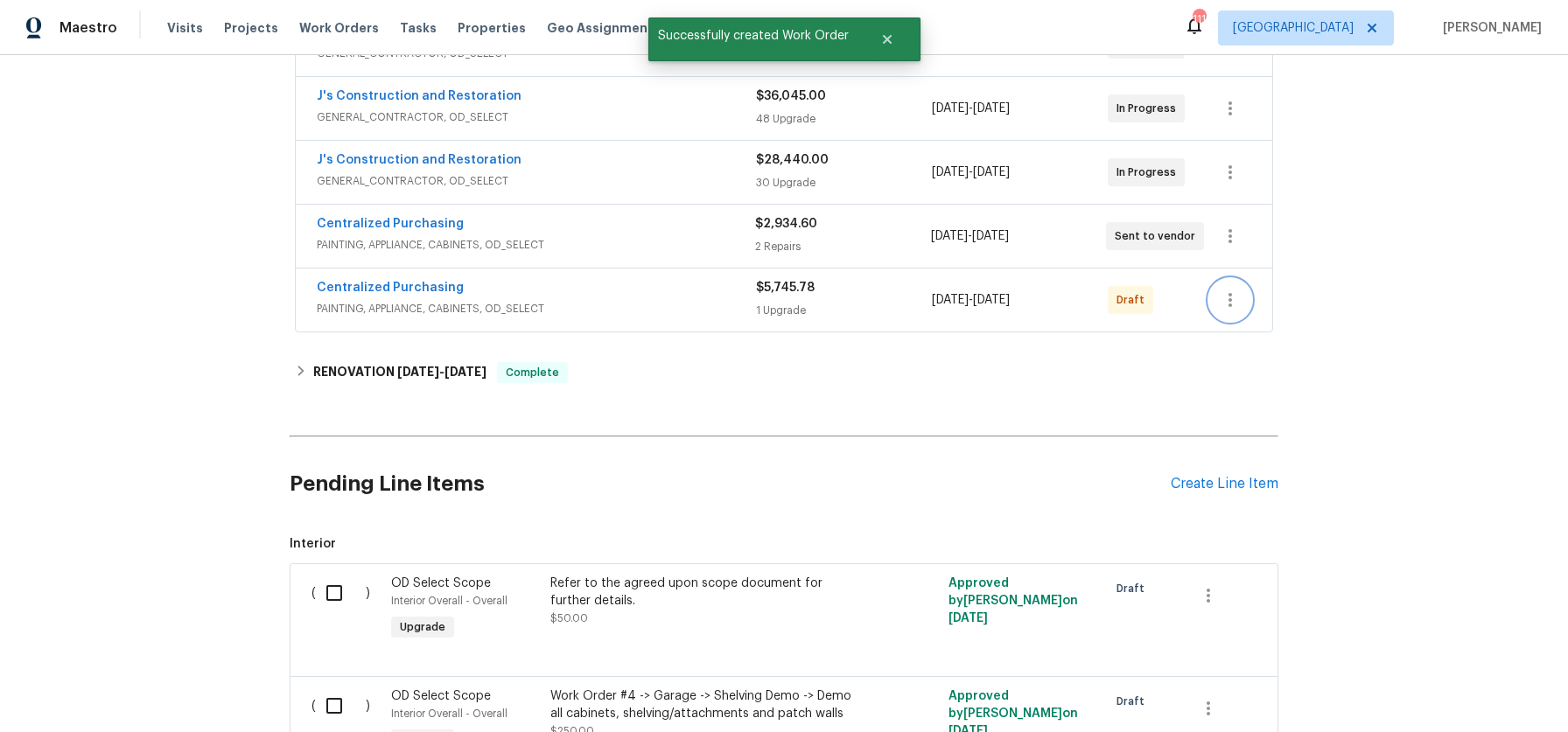
click at [1239, 305] on button "button" at bounding box center [1230, 300] width 42 height 42
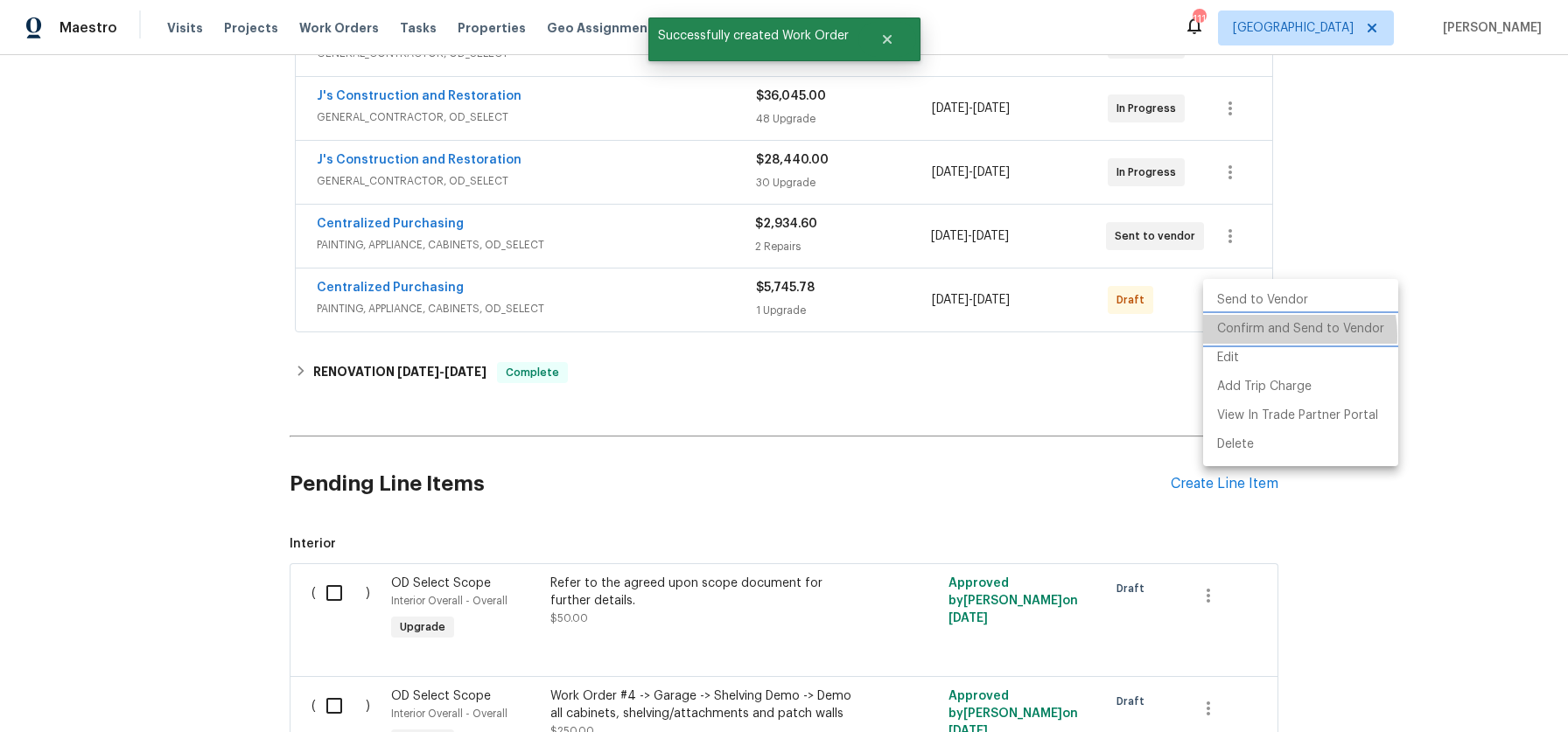
click at [1263, 336] on li "Confirm and Send to Vendor" at bounding box center [1300, 329] width 195 height 29
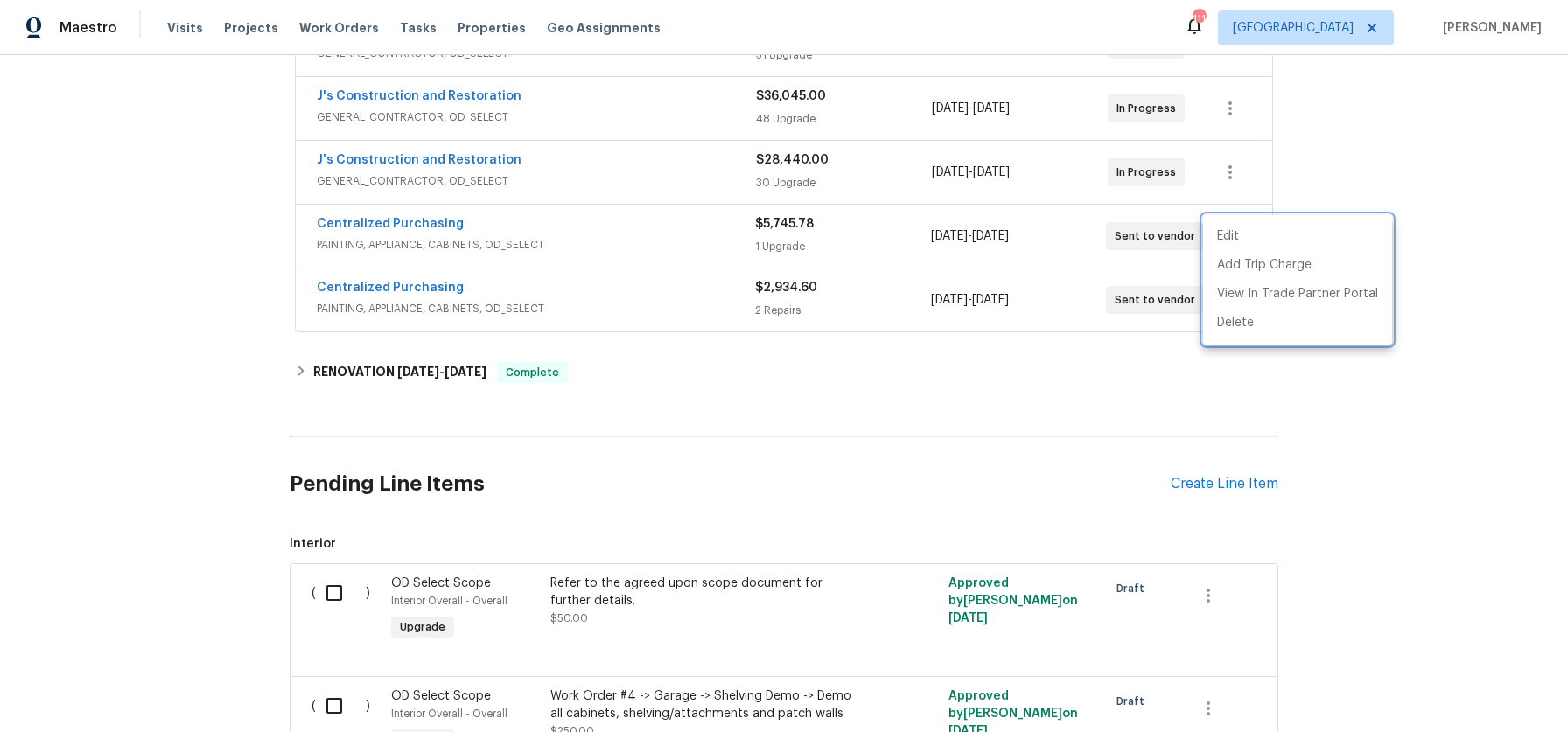
click at [740, 428] on div at bounding box center [784, 366] width 1568 height 732
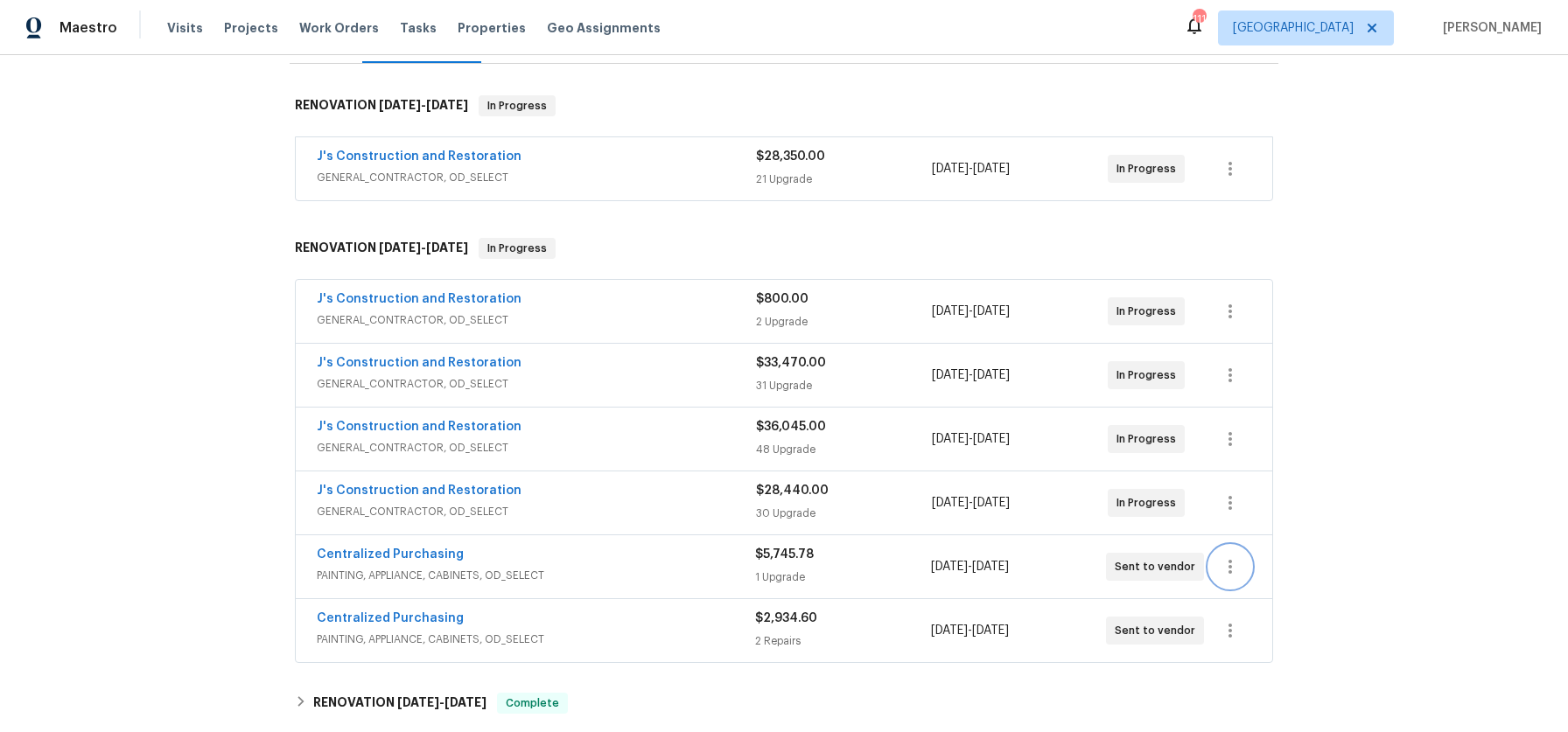
scroll to position [265, 0]
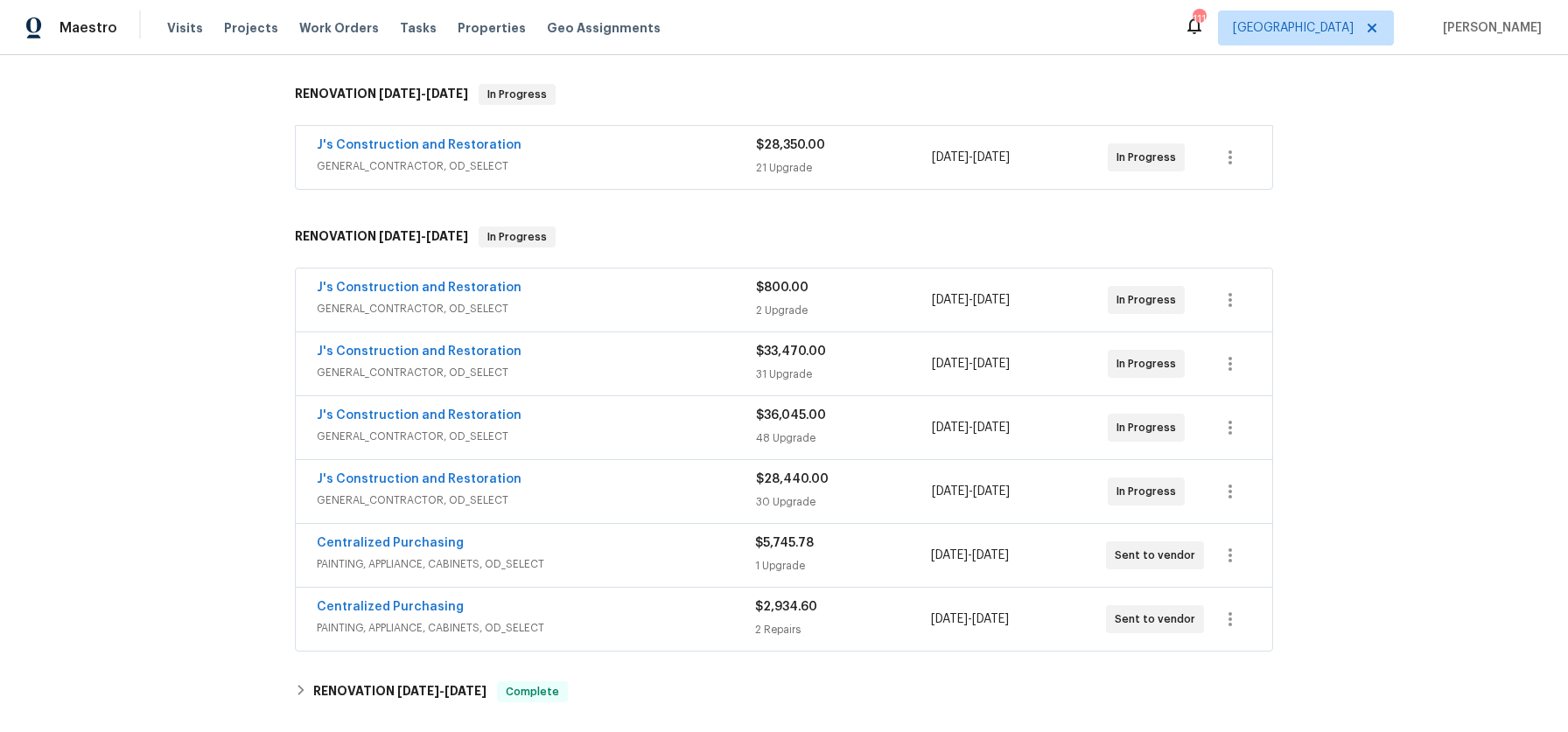
click at [188, 311] on div "Back to all projects [STREET_ADDRESS] 4 Beds | 2 1/2 Baths | Total: 1597 ft² | …" at bounding box center [784, 393] width 1568 height 677
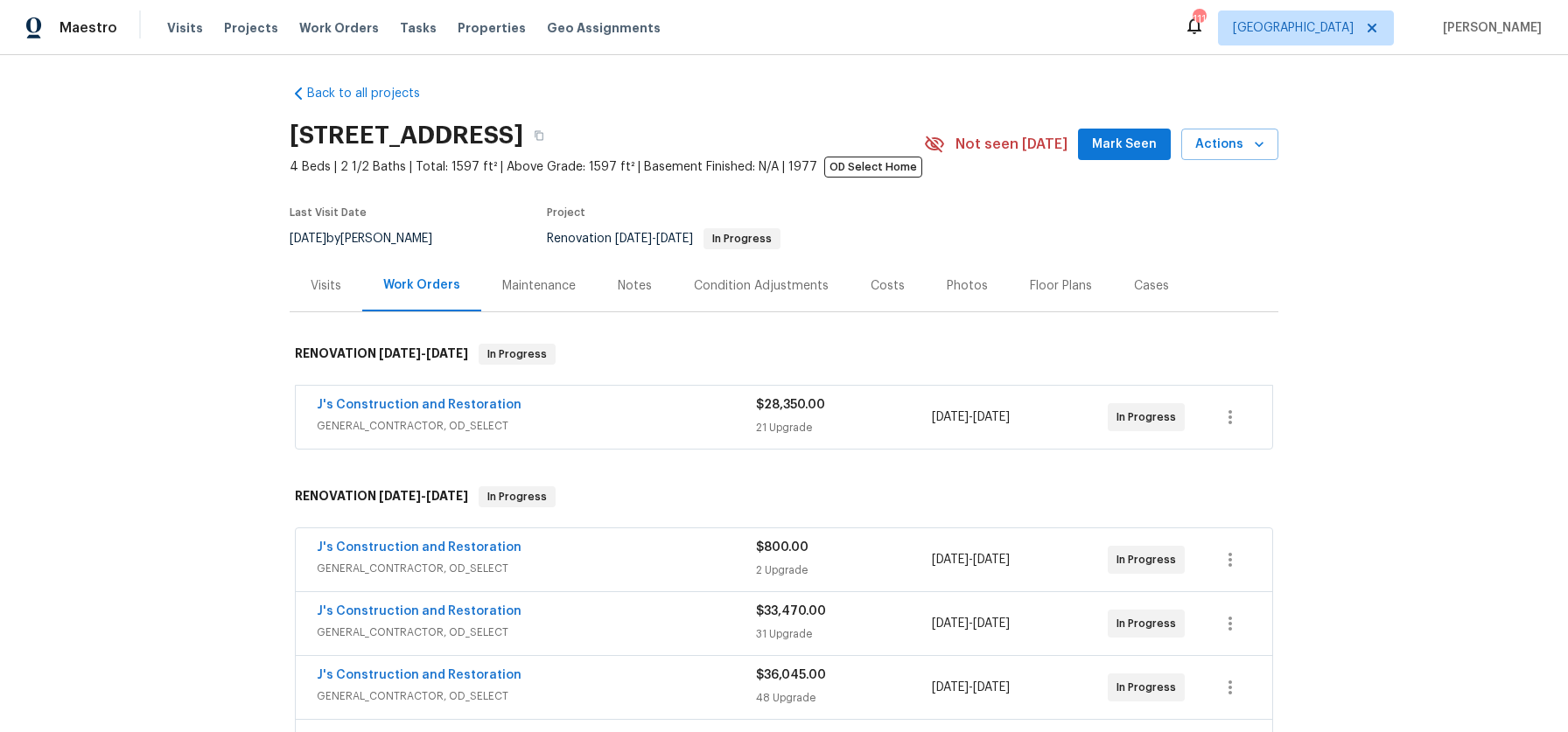
scroll to position [0, 0]
